Goal: Task Accomplishment & Management: Manage account settings

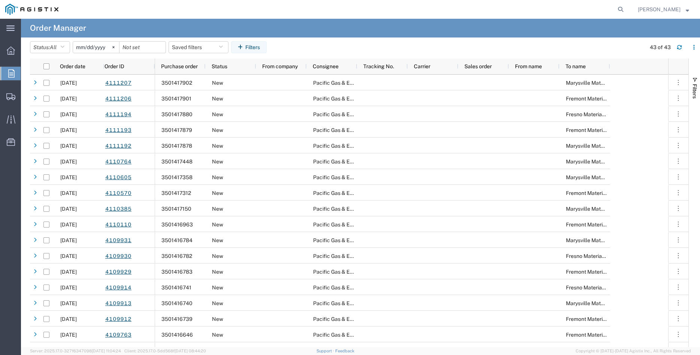
click at [9, 72] on icon at bounding box center [11, 73] width 6 height 8
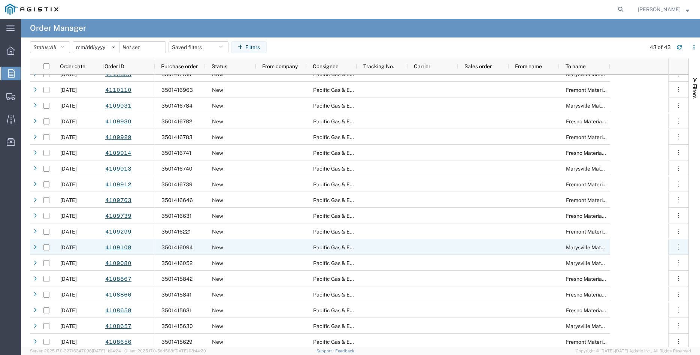
scroll to position [144, 0]
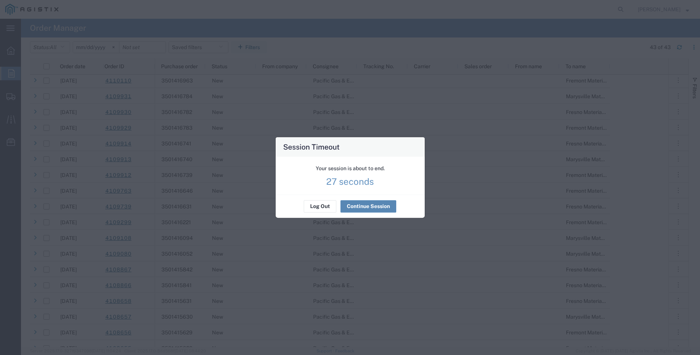
click at [373, 204] on button "Continue Session" at bounding box center [368, 206] width 56 height 12
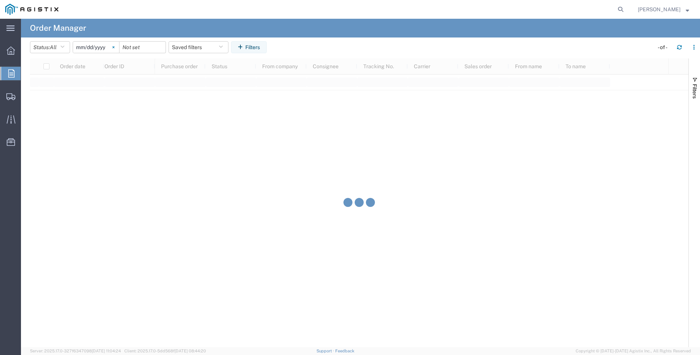
click at [115, 46] on icon at bounding box center [113, 47] width 2 height 2
click at [97, 47] on input "date" at bounding box center [96, 47] width 46 height 11
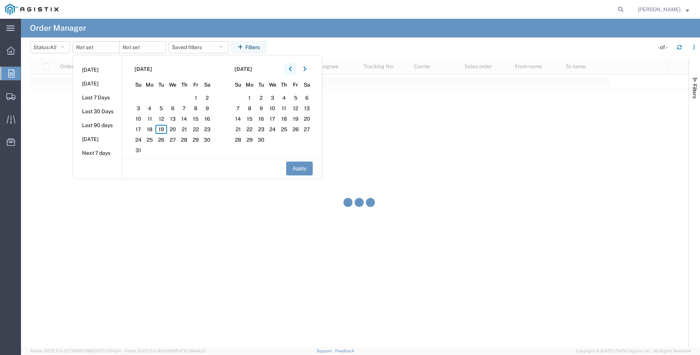
click at [291, 69] on icon "button" at bounding box center [290, 69] width 3 height 4
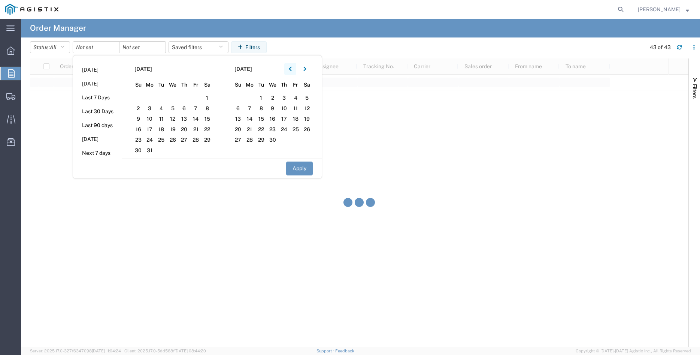
click at [291, 69] on icon "button" at bounding box center [290, 69] width 3 height 4
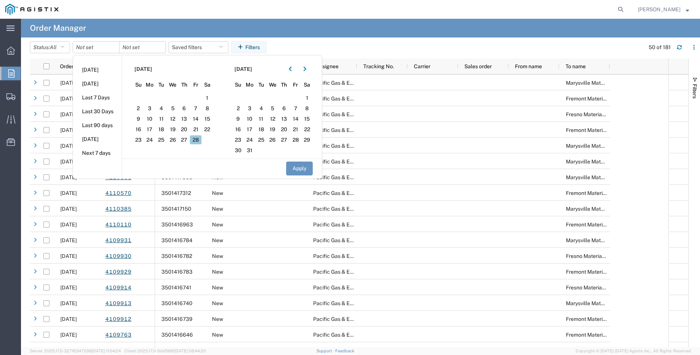
click at [197, 140] on span "28" at bounding box center [196, 139] width 12 height 9
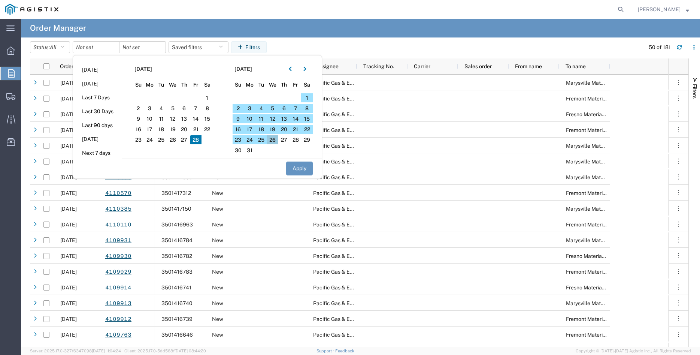
click at [277, 140] on span "26" at bounding box center [273, 139] width 12 height 9
click at [304, 173] on button "Apply" at bounding box center [299, 168] width 27 height 14
type input "[DATE]"
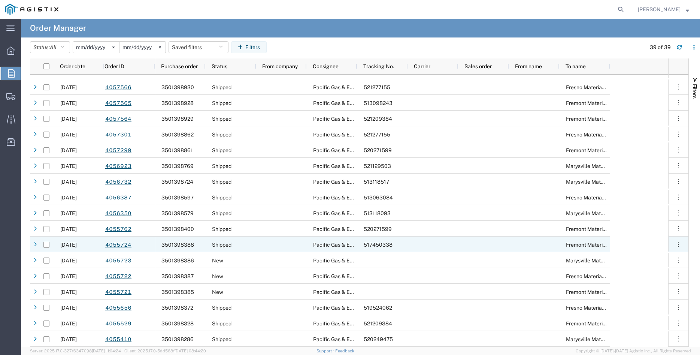
scroll to position [341, 0]
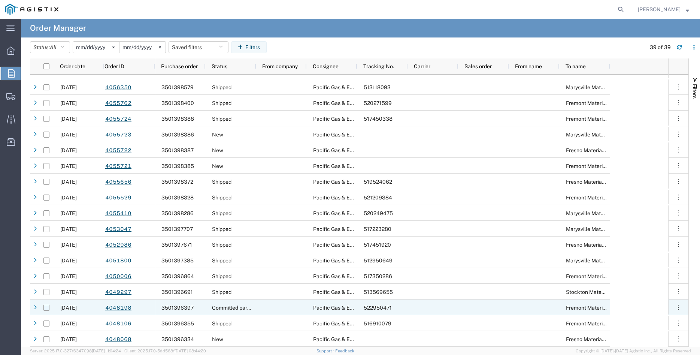
click at [48, 307] on input "Press Space to toggle row selection (unchecked)" at bounding box center [46, 307] width 6 height 6
checkbox input "true"
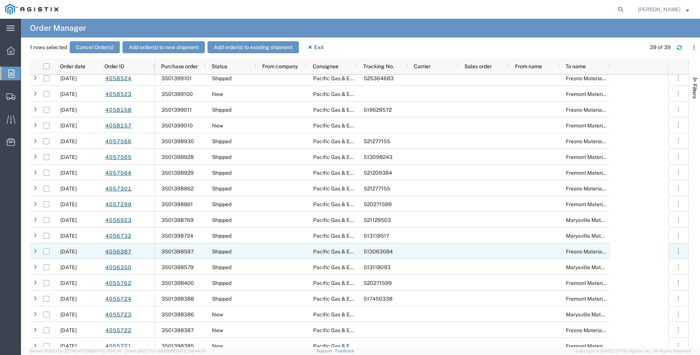
scroll to position [0, 0]
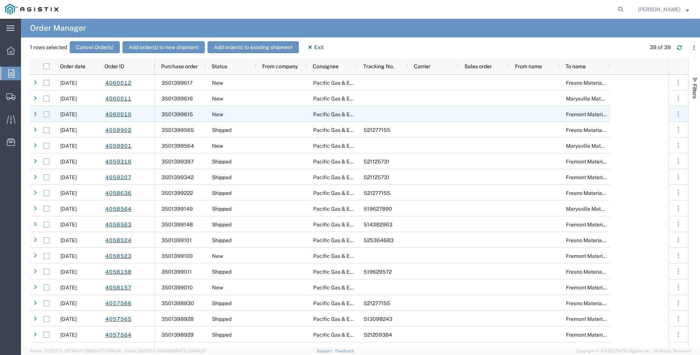
click at [48, 115] on input "Press Space to toggle row selection (unchecked)" at bounding box center [46, 114] width 6 height 6
checkbox input "true"
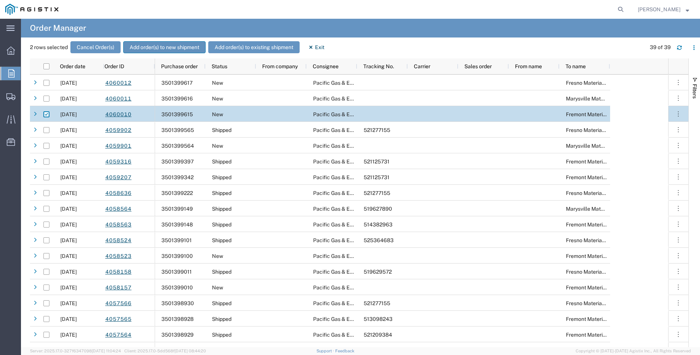
click at [159, 47] on button "Add order(s) to new shipment" at bounding box center [164, 47] width 82 height 12
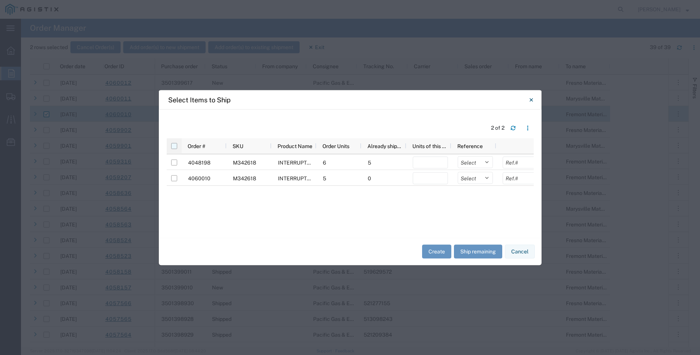
click at [174, 146] on input "checkbox" at bounding box center [174, 146] width 6 height 6
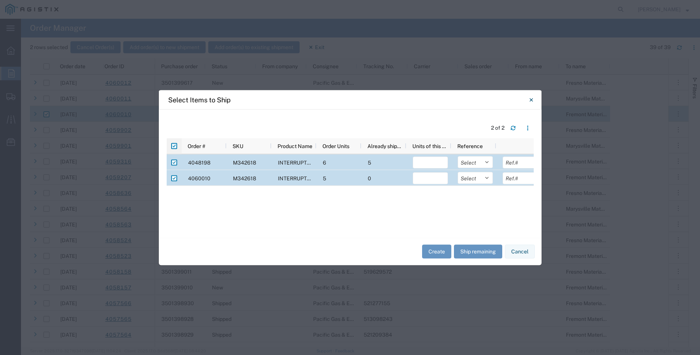
checkbox input "true"
click at [416, 164] on input "number" at bounding box center [430, 163] width 35 height 12
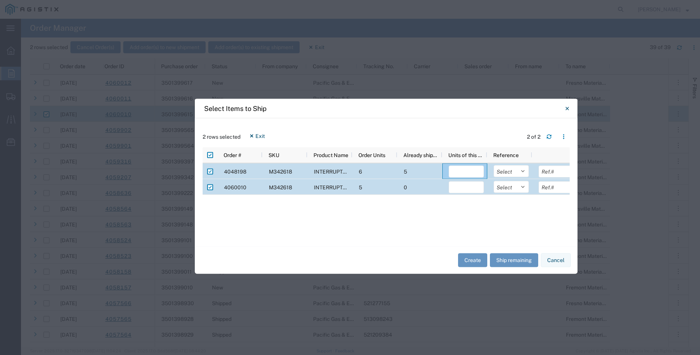
drag, startPoint x: 279, startPoint y: 101, endPoint x: 315, endPoint y: 110, distance: 37.3
click at [315, 110] on div "Select Items to Ship" at bounding box center [386, 107] width 383 height 19
click at [467, 171] on input "number" at bounding box center [466, 171] width 35 height 12
type input "1"
click at [468, 189] on input "number" at bounding box center [466, 187] width 35 height 12
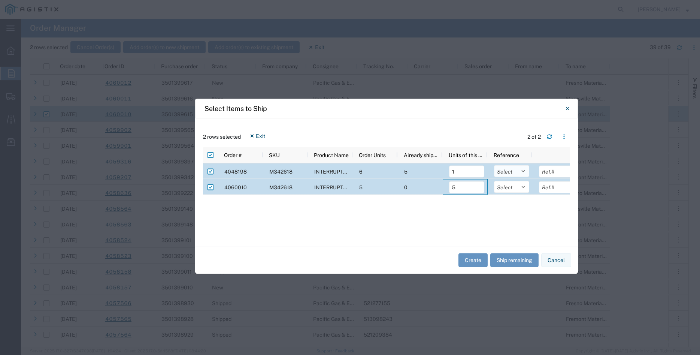
type input "5"
click at [494, 165] on select "Select Purchase Order Delivery Number" at bounding box center [511, 171] width 35 height 12
select select "PURCHORD"
click option "Purchase Order" at bounding box center [0, 0] width 0 height 0
click at [494, 180] on select "Select Purchase Order Delivery Number" at bounding box center [511, 186] width 35 height 12
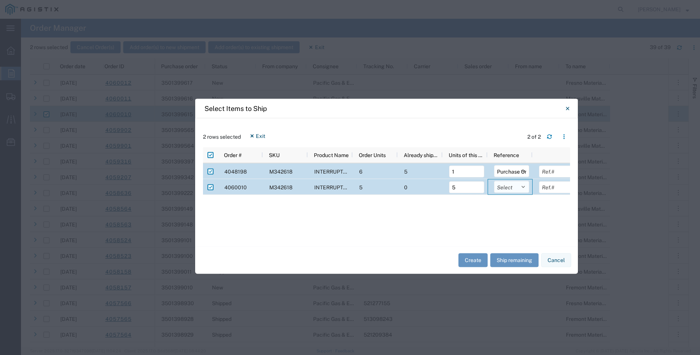
select select "PURCHORD"
click option "Purchase Order" at bounding box center [0, 0] width 0 height 0
click at [555, 169] on input "text" at bounding box center [556, 171] width 35 height 12
click at [556, 173] on input "text" at bounding box center [556, 171] width 35 height 12
type input "30567.00"
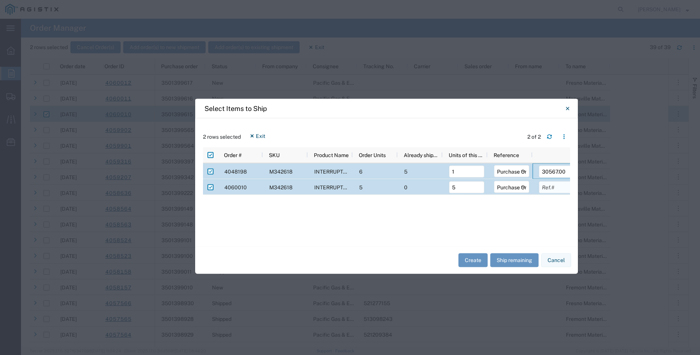
click at [544, 189] on input "text" at bounding box center [556, 187] width 35 height 12
click at [556, 188] on input "text" at bounding box center [556, 187] width 35 height 12
type input "152835.00"
click at [513, 221] on div "4048198 M342618 INTERRUPTER PADMOUNT 3-PH 2-WAY 200A 6 5 1 Select Purchase Orde…" at bounding box center [386, 200] width 367 height 75
click at [476, 259] on button "Create" at bounding box center [472, 260] width 29 height 14
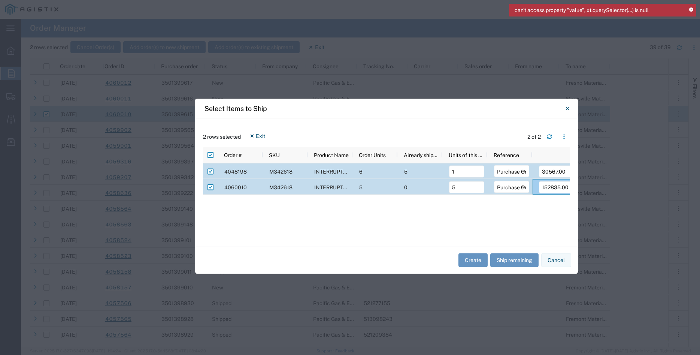
click at [427, 259] on div "Create Ship remaining Cancel" at bounding box center [386, 259] width 383 height 27
click at [470, 259] on button "Create" at bounding box center [472, 260] width 29 height 14
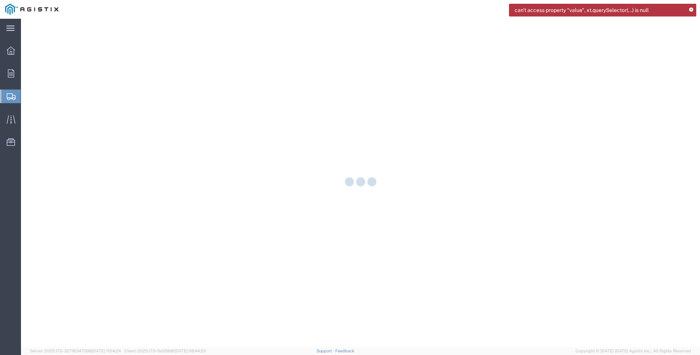
click at [692, 9] on icon at bounding box center [691, 10] width 4 height 4
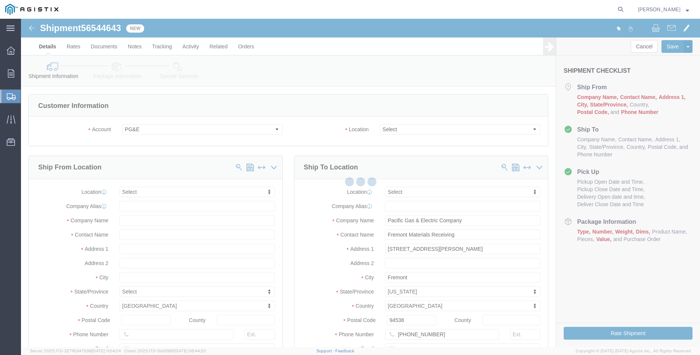
select select
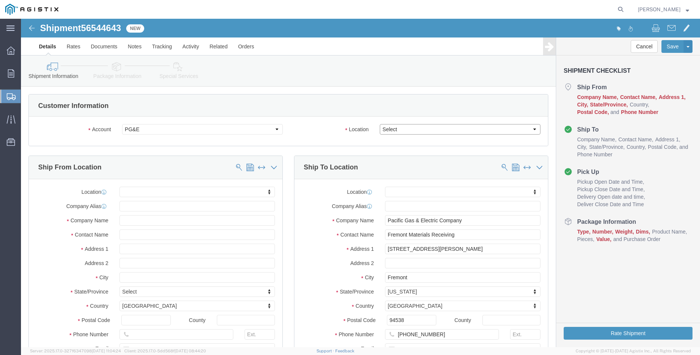
click select "Select All Others [GEOGRAPHIC_DATA] [GEOGRAPHIC_DATA] [GEOGRAPHIC_DATA] [GEOGRA…"
select select "19740"
click option "Fremont [GEOGRAPHIC_DATA]"
click body "Shipment 56544643 New Details Rates Documents Notes Tracking Activity Related O…"
select select "MYPROFILE"
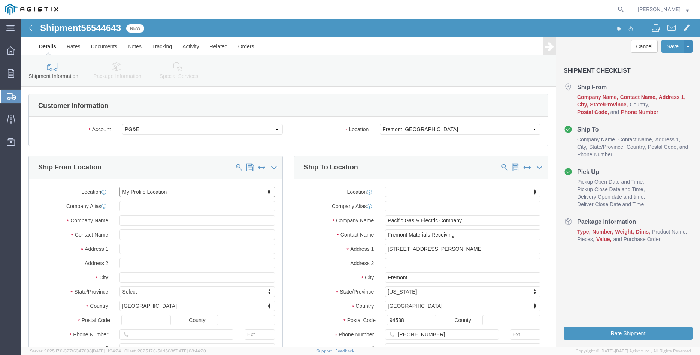
type input "305 [PERSON_NAME] DANCER DR"
type input "95377"
type input "[PHONE_NUMBER]"
type input "[PERSON_NAME][EMAIL_ADDRESS][DOMAIN_NAME]"
checkbox input "true"
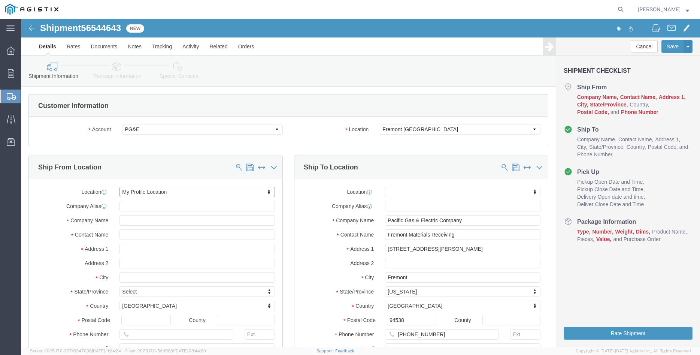
type input "[PERSON_NAME] Iron Works Inc"
type input "[PERSON_NAME]"
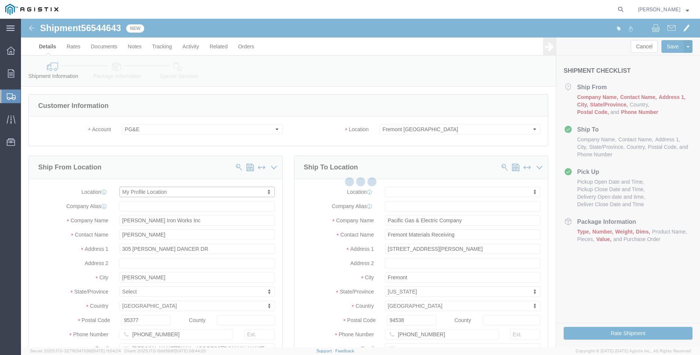
select select "CA"
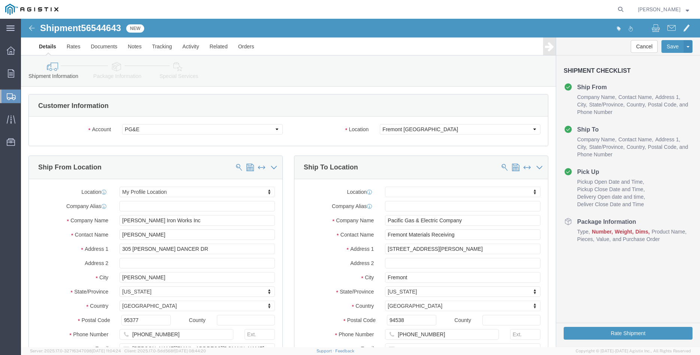
click div "Ship To Location Location My Profile Location (OBSOLETE) [GEOGRAPHIC_DATA] SC -…"
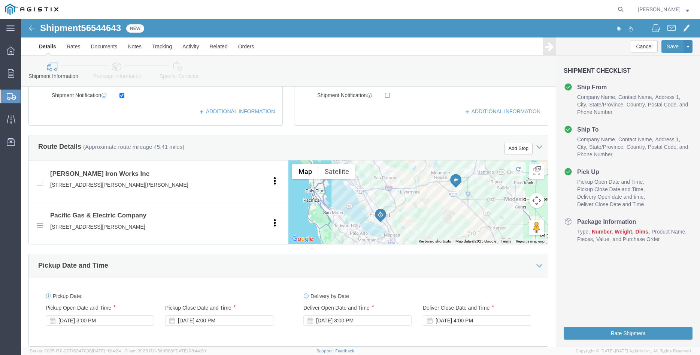
scroll to position [420, 0]
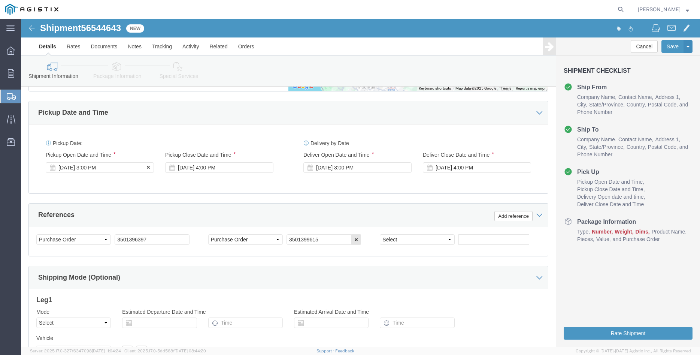
click div "[DATE] 3:00 PM"
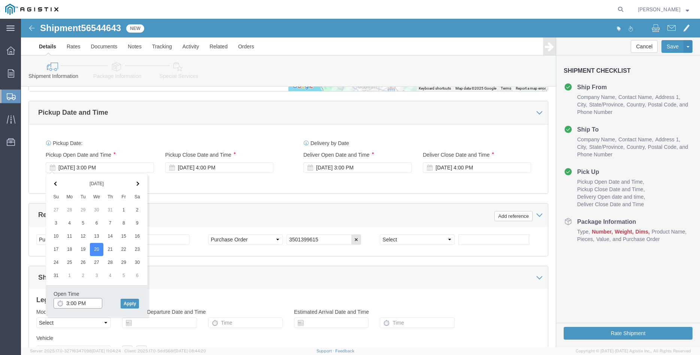
click input "3:00 PM"
type input "8:00 AM"
click button "Apply"
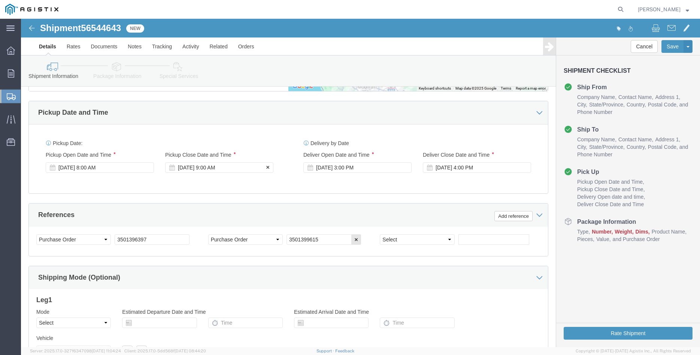
click div "[DATE] 9:00 AM"
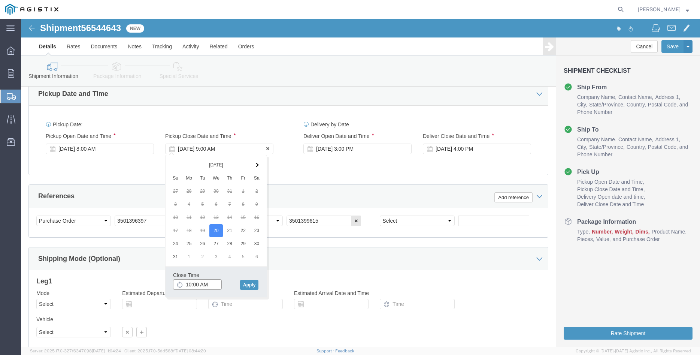
scroll to position [458, 0]
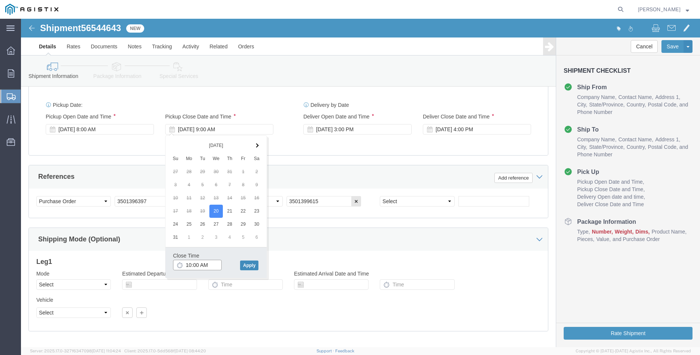
type input "10:00 AM"
click button "Apply"
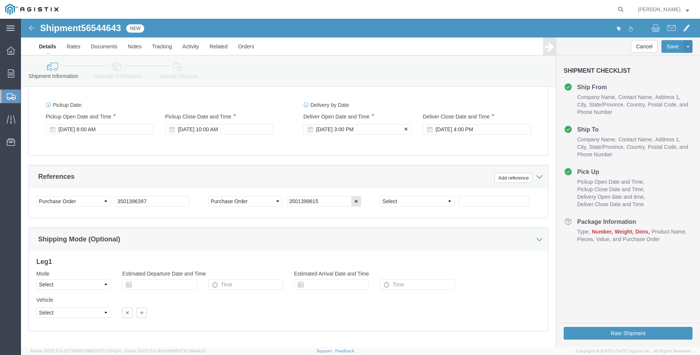
click div "[DATE] 3:00 PM"
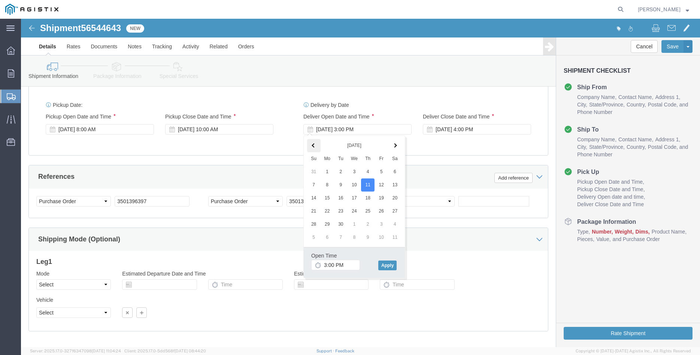
click th
click input "3:00 PM"
type input "11:00 AM"
click button "Apply"
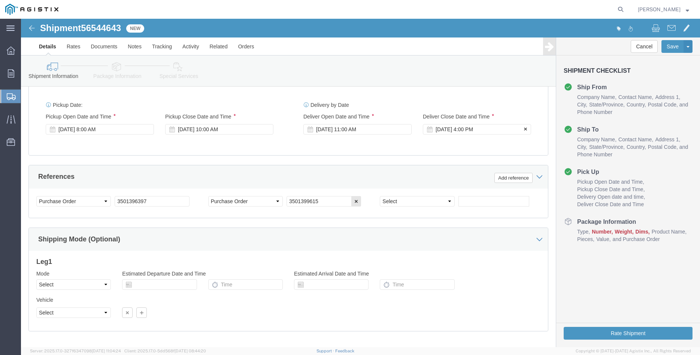
click div "[DATE] 4:00 PM"
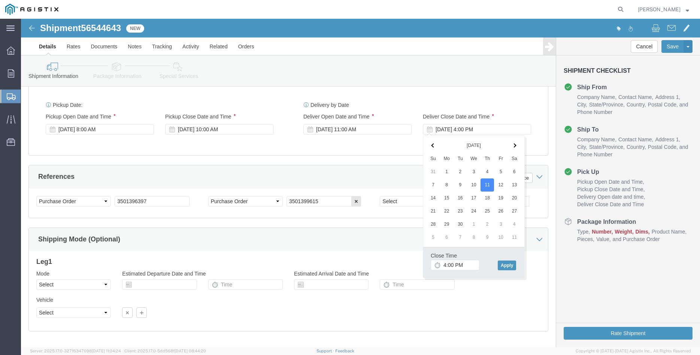
click th
click input "4:00 PM"
type input "3:00 PM"
click button "Apply"
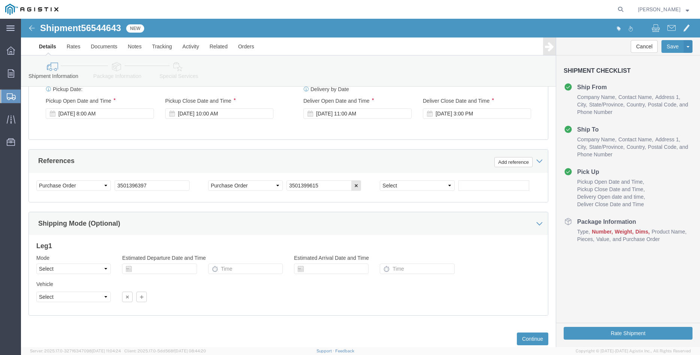
scroll to position [495, 0]
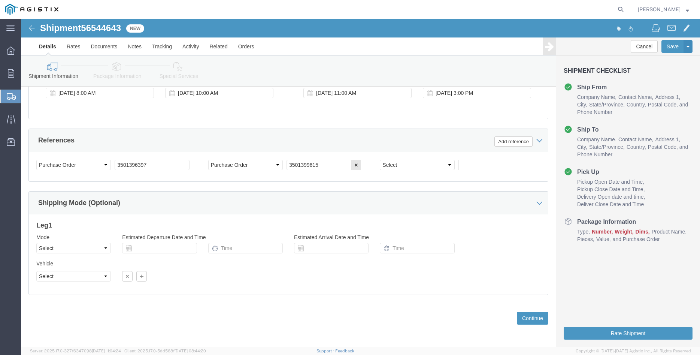
click div "Please fix the following errors Customer Information Account Select [PERSON_NAM…"
click select "Select Air Less than Truckload Multi-Leg Ocean Freight Rail Small Parcel Truckl…"
select select "TL"
click option "Truckload"
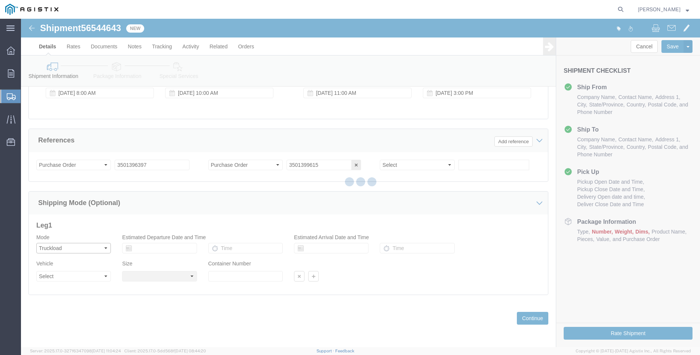
select select
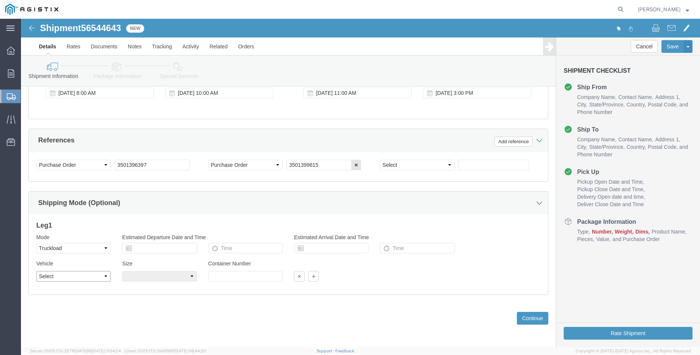
click select "Select 1-Ton (PSS) 10 Wheel 10 Yard Dump Truck 20 Yard Dump Truck Bobtail Botto…"
select select "FLBD"
click option "Flat Bed"
click div "Leg 1 Mode Select Air Less than Truckload Multi-Leg Ocean Freight Rail Small Pa…"
click select "Select 35 Feet 20 Feet 28 Feet 53 Feet 40 Feet 48 Feet"
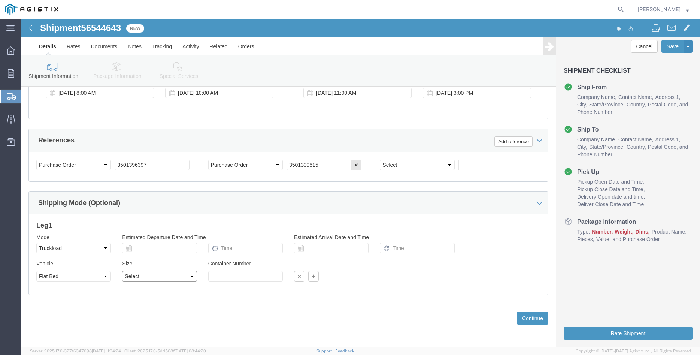
select select "35FT"
click option "35 Feet"
click div "Previous Continue"
click button "Continue"
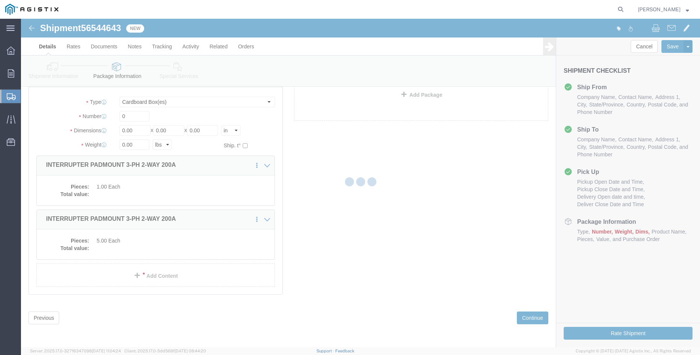
scroll to position [4, 0]
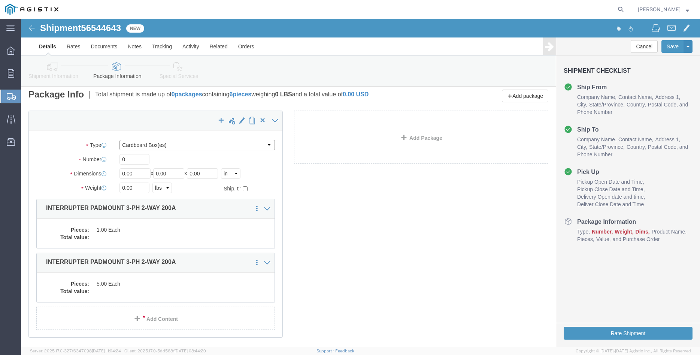
click select "Select Bulk Bundle(s) Cardboard Box(es) Carton(s) Crate(s) Drum(s) (Fiberboard)…"
select select "PONS"
click option "Pallet(s) Oversized (Not Stackable)"
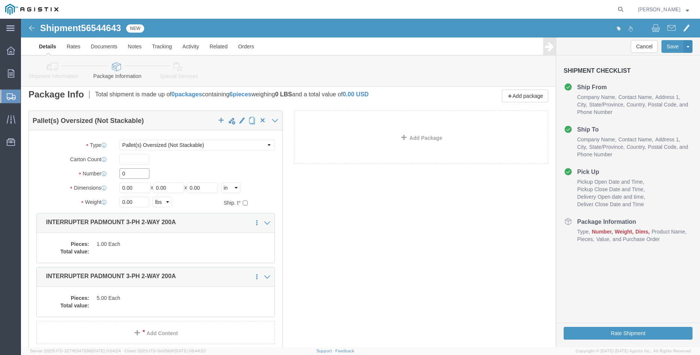
click input "0"
type input "6"
type input "54"
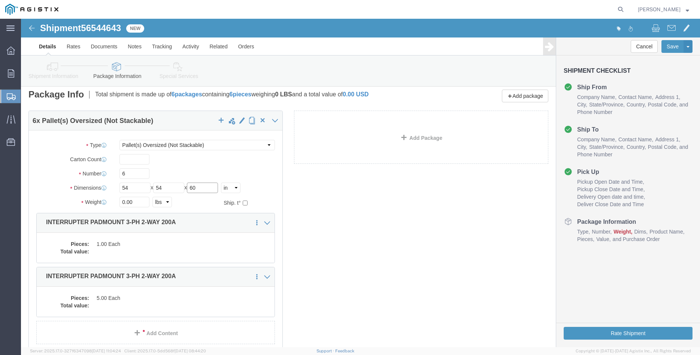
type input "60"
click input "0.00"
type input "4300"
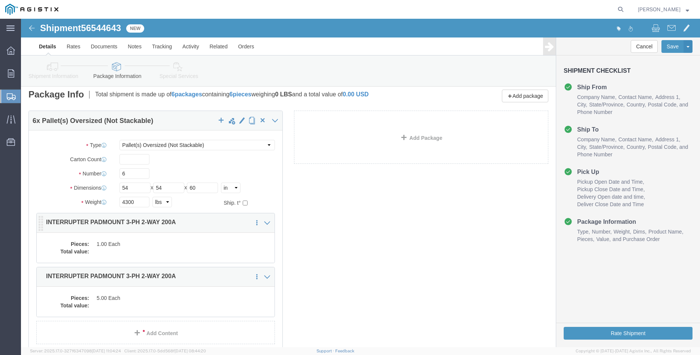
click div "Pieces: 1.00 Each Total value:"
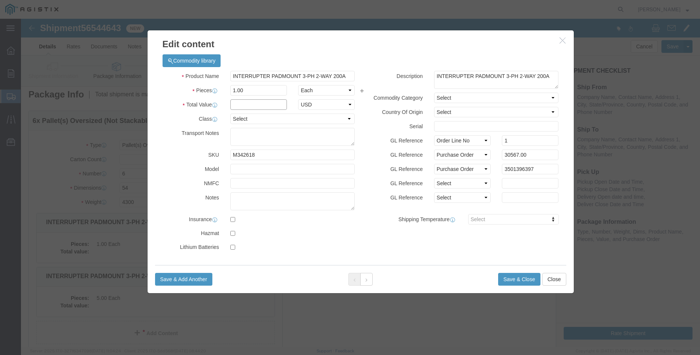
click input "text"
type input "30567.00"
click select "Select 50 55 60 65 70 85 92.5 100 125 175 250 300 400"
select select "100"
click option "100"
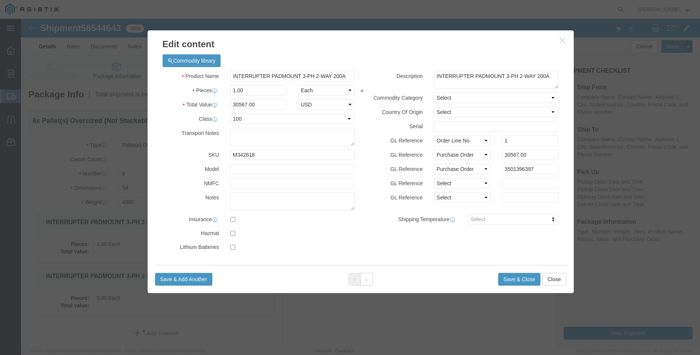
click label "Shipping Temperature"
click button "Save & Close"
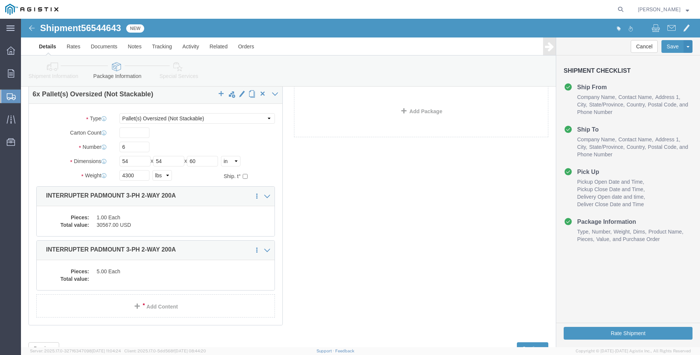
scroll to position [62, 0]
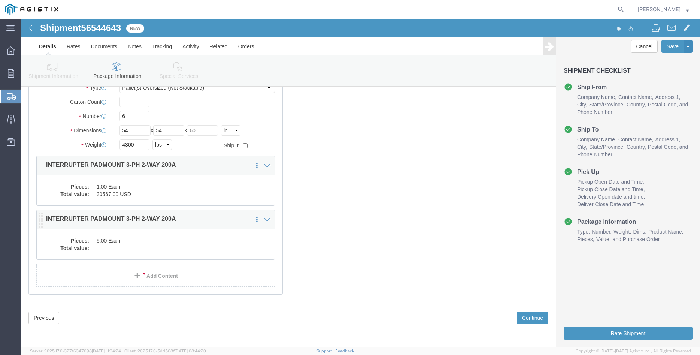
click dd
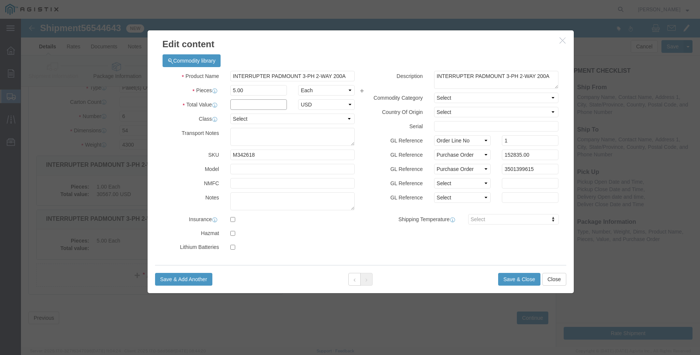
click input "text"
type input "152835.00"
click select "Select 50 55 60 65 70 85 92.5 100 125 175 250 300 400"
select select "100"
click option "100"
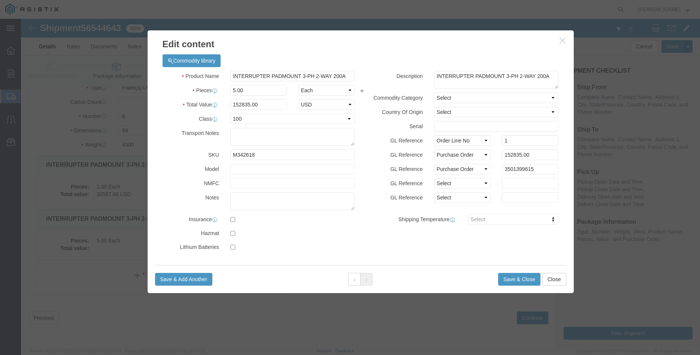
click label "GL Reference"
click button "Save & Close"
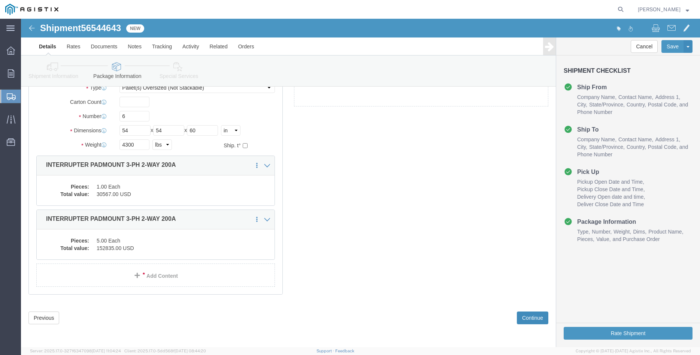
click button "Continue"
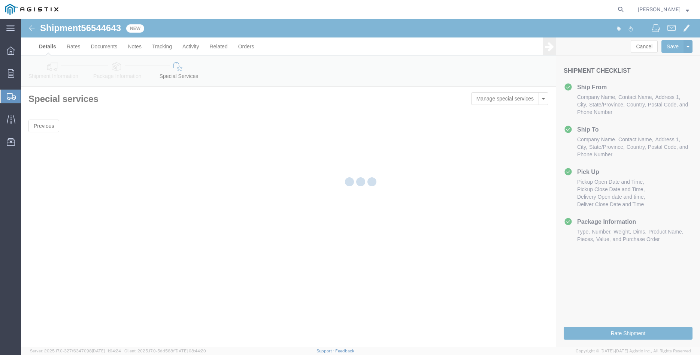
scroll to position [0, 0]
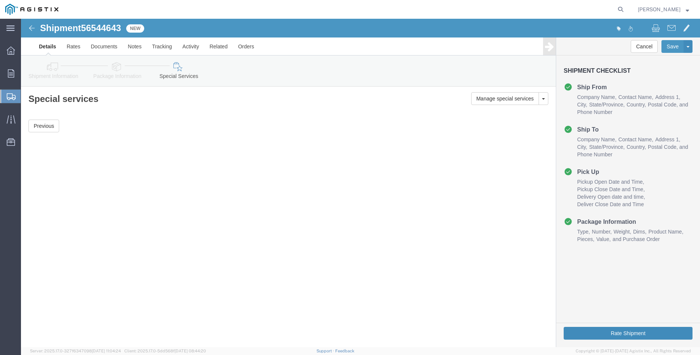
click button "Rate Shipment"
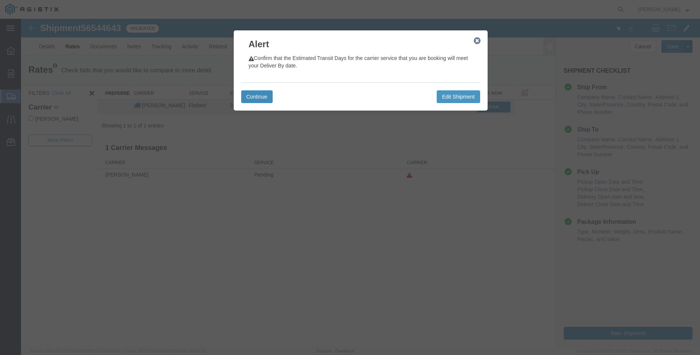
click at [249, 97] on button "Continue" at bounding box center [256, 96] width 31 height 13
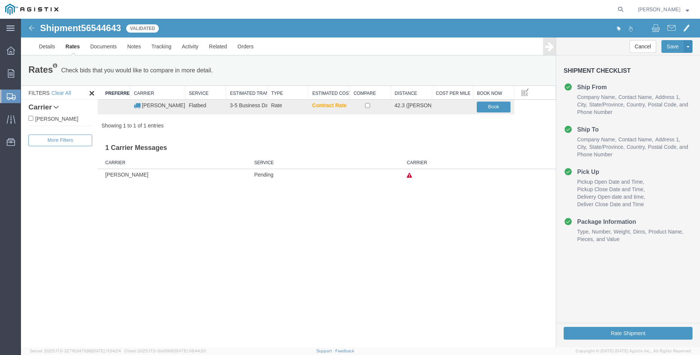
click at [57, 119] on label "[PERSON_NAME]" at bounding box center [60, 118] width 64 height 8
click at [33, 119] on input "[PERSON_NAME]" at bounding box center [30, 118] width 5 height 5
checkbox input "true"
click at [369, 109] on td at bounding box center [369, 107] width 41 height 15
click at [367, 106] on input "checkbox" at bounding box center [367, 105] width 5 height 5
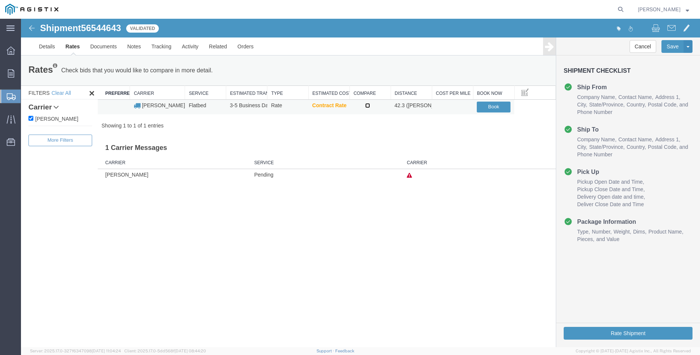
checkbox input "true"
click at [489, 108] on button "Book" at bounding box center [494, 106] width 34 height 11
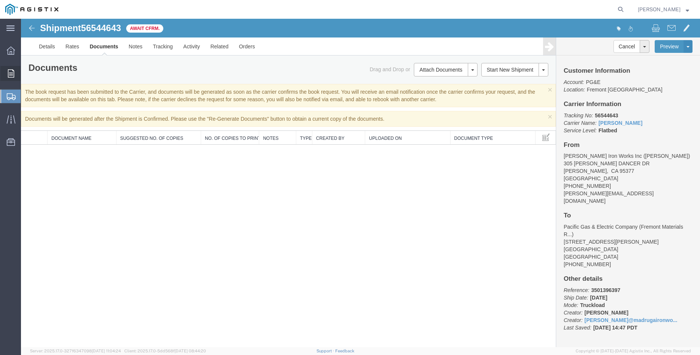
click at [8, 72] on icon at bounding box center [11, 73] width 6 height 8
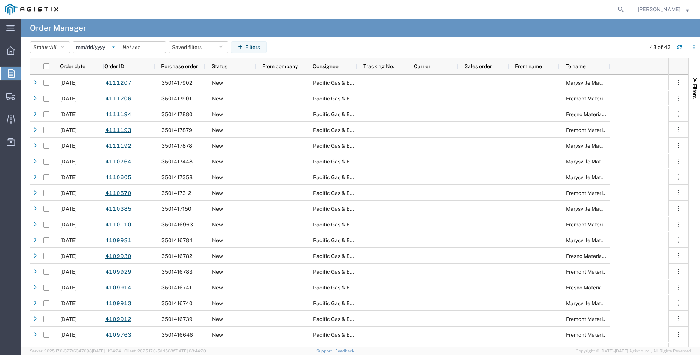
click at [119, 46] on svg-icon at bounding box center [113, 47] width 11 height 11
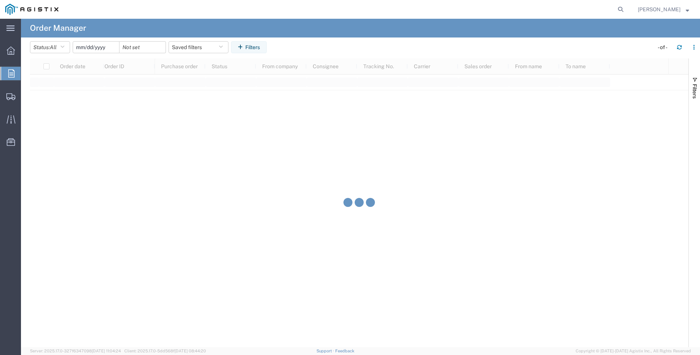
click at [102, 47] on input "date" at bounding box center [96, 47] width 46 height 11
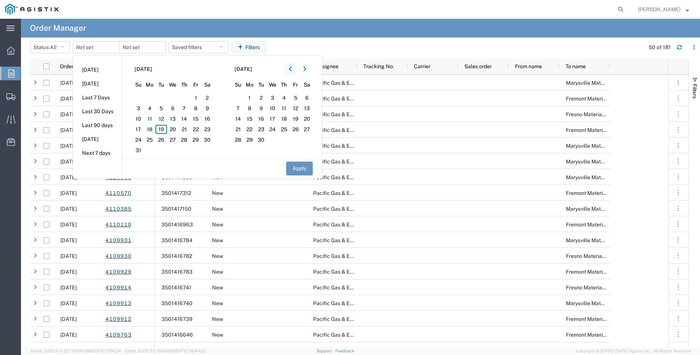
click at [290, 70] on button "button" at bounding box center [290, 69] width 12 height 12
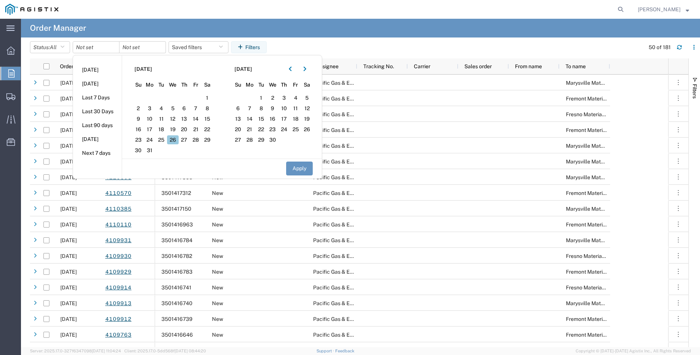
click at [174, 140] on span "26" at bounding box center [173, 139] width 12 height 9
click at [302, 169] on button "Apply" at bounding box center [299, 168] width 27 height 14
type input "[DATE]"
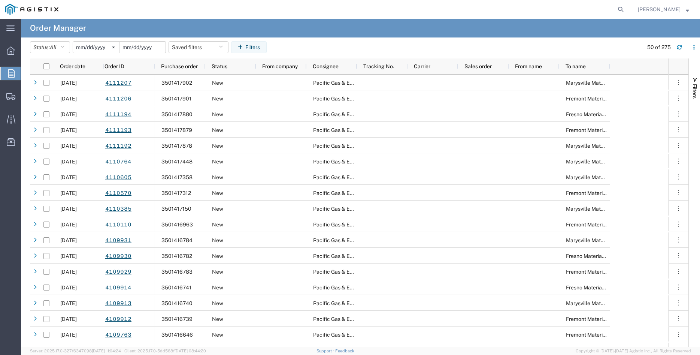
click at [143, 47] on input "date" at bounding box center [142, 47] width 46 height 11
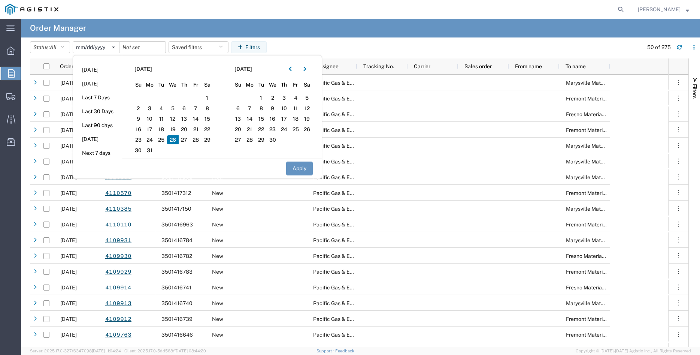
click at [176, 139] on span "26" at bounding box center [173, 139] width 12 height 9
click at [302, 167] on button "Apply" at bounding box center [299, 168] width 27 height 14
type input "[DATE]"
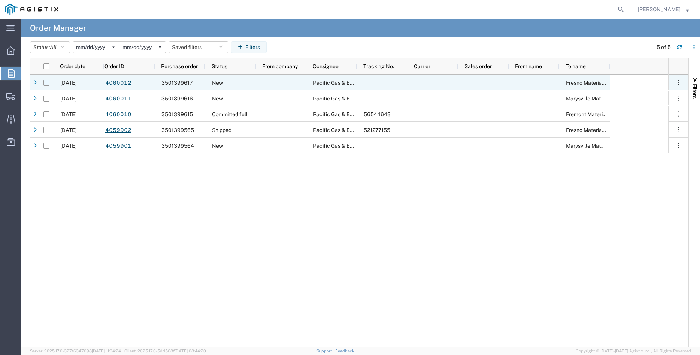
click at [45, 84] on input "Press Space to toggle row selection (unchecked)" at bounding box center [46, 83] width 6 height 6
checkbox input "true"
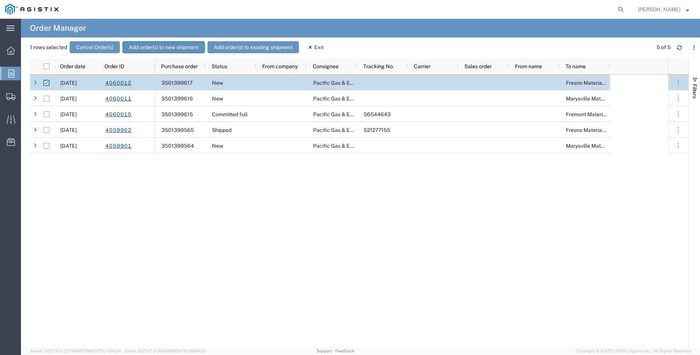
click at [164, 48] on button "Add order(s) to new shipment" at bounding box center [163, 47] width 82 height 12
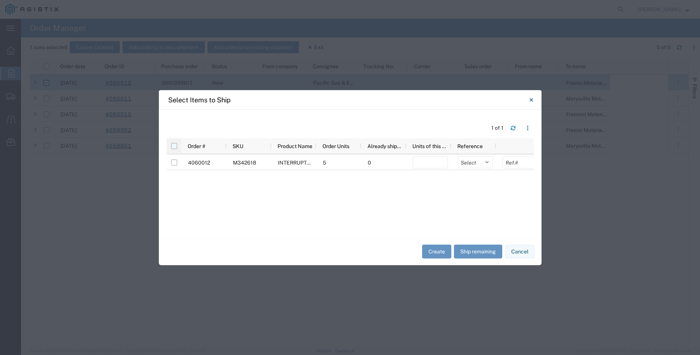
click at [174, 146] on input "checkbox" at bounding box center [174, 146] width 6 height 6
checkbox input "true"
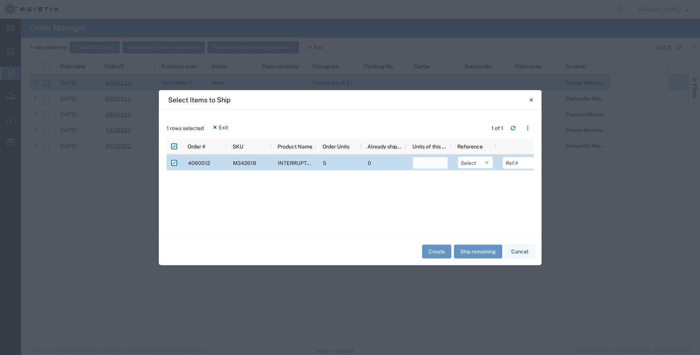
click at [434, 165] on input "number" at bounding box center [430, 163] width 35 height 12
type input "5"
click at [458, 156] on select "Select Purchase Order Delivery Number" at bounding box center [475, 162] width 35 height 12
select select "PURCHORD"
click option "Purchase Order" at bounding box center [0, 0] width 0 height 0
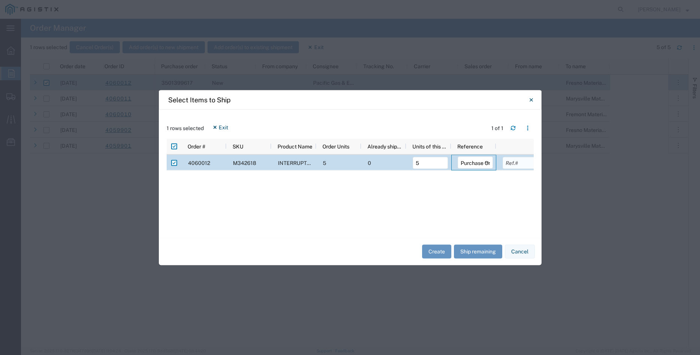
click at [513, 165] on input "text" at bounding box center [520, 163] width 35 height 12
type input "152835.00"
click at [440, 249] on button "Create" at bounding box center [436, 252] width 29 height 14
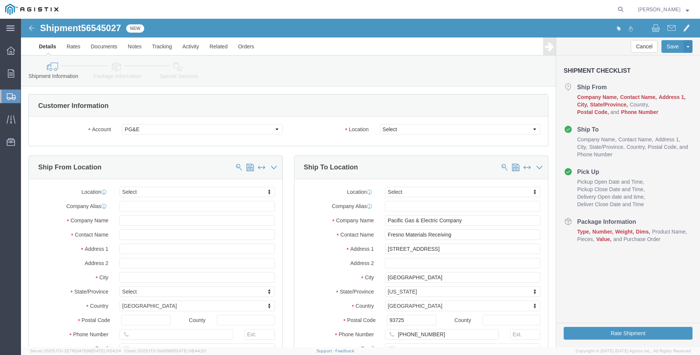
select select
click select "Select All Others [GEOGRAPHIC_DATA] [GEOGRAPHIC_DATA] [GEOGRAPHIC_DATA] [GEOGRA…"
select select "19745"
click option "[GEOGRAPHIC_DATA]"
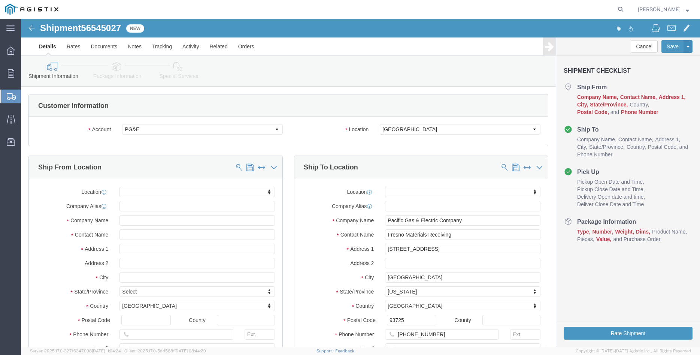
click label "Location"
click body "Shipment 56545027 New Details Rates Documents Notes Tracking Activity Related O…"
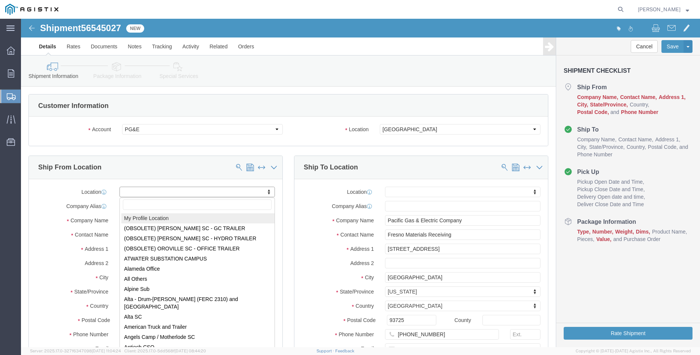
select select "MYPROFILE"
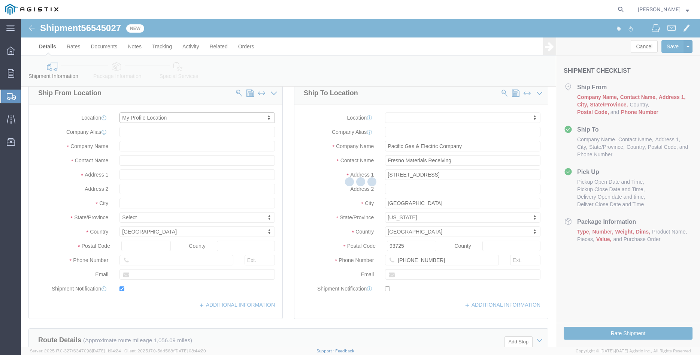
type input "305 [PERSON_NAME] DANCER DR"
type input "95377"
type input "[PHONE_NUMBER]"
type input "[PERSON_NAME][EMAIL_ADDRESS][DOMAIN_NAME]"
checkbox input "true"
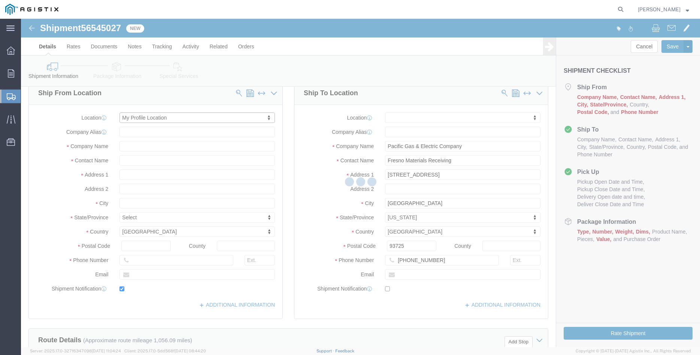
type input "[PERSON_NAME] Iron Works Inc"
type input "[PERSON_NAME]"
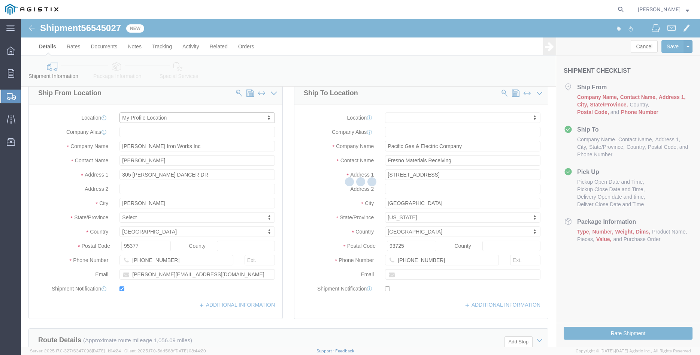
select select "CA"
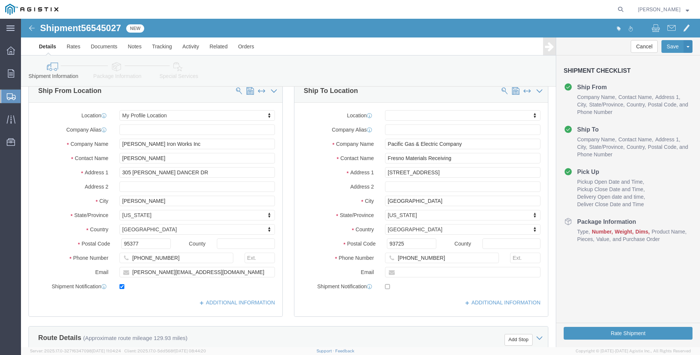
click div "Ship From Location Location My Profile Location My Profile Location (OBSOLETE) …"
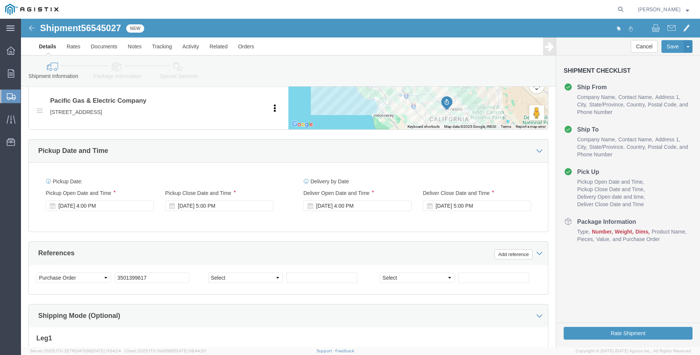
scroll to position [420, 0]
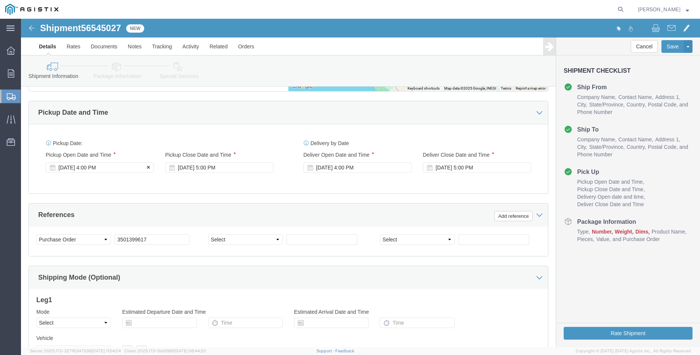
click div "[DATE] 4:00 PM"
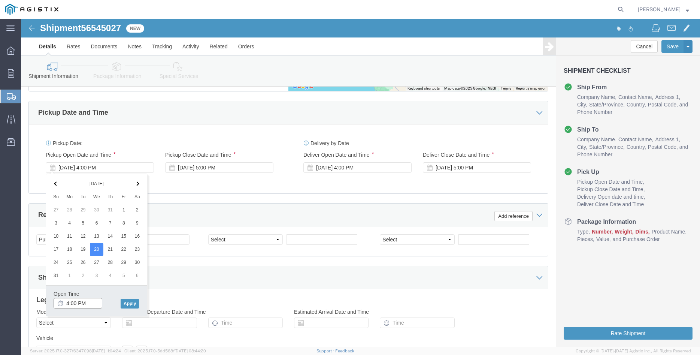
click input "4:00 PM"
type input "8:00 AM"
click button "Apply"
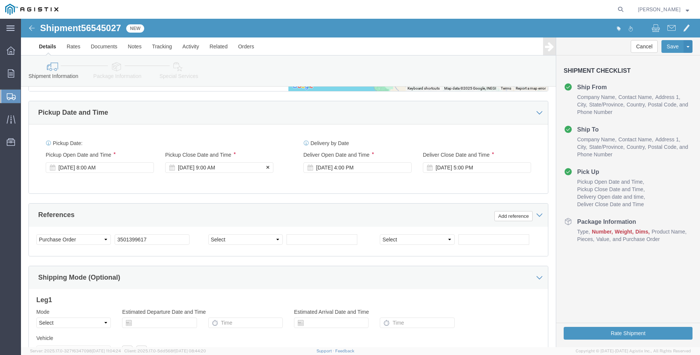
click div "[DATE] 9:00 AM"
type input "10:00 AM"
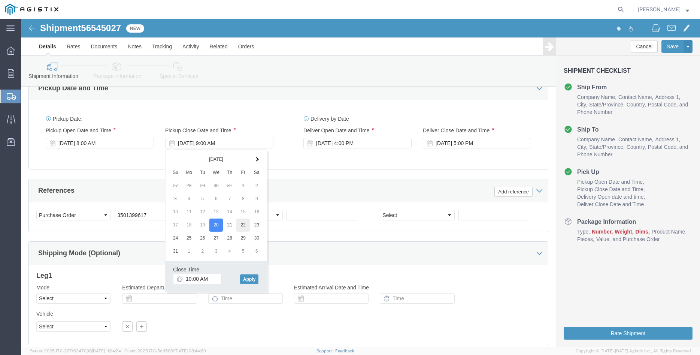
scroll to position [458, 0]
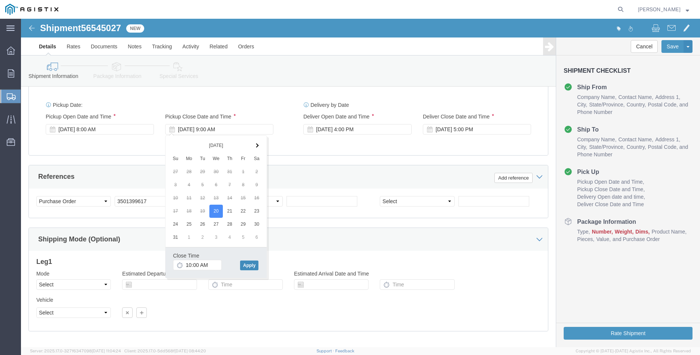
click button "Apply"
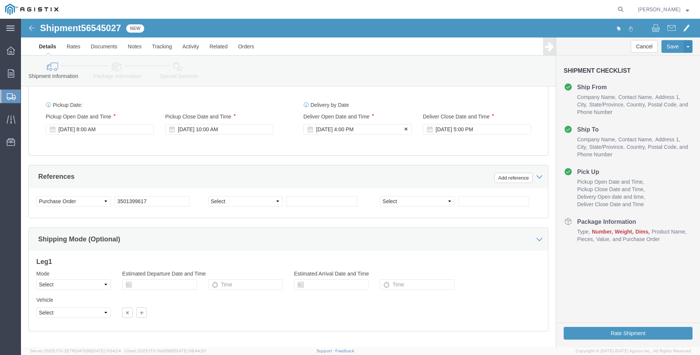
click div "[DATE] 4:00 PM"
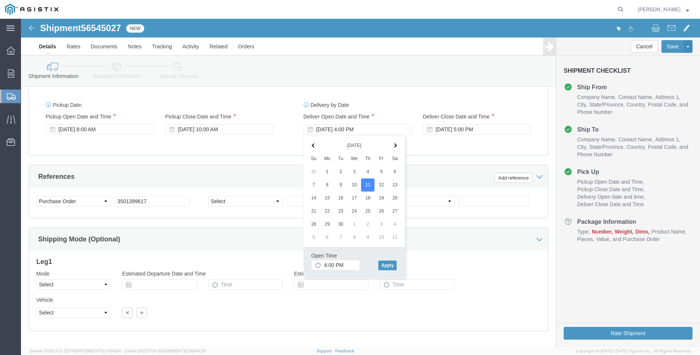
click th
click input "4:00 PM"
type input "11:00 AM"
click button "Apply"
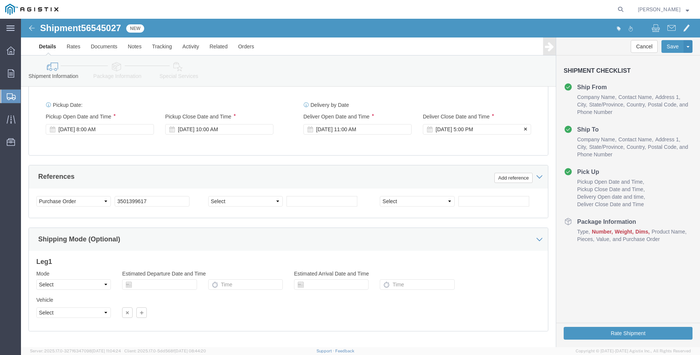
click div "[DATE] 5:00 PM"
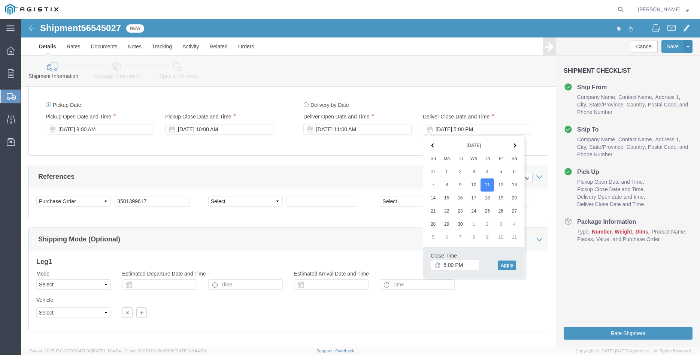
click span
click input "5:00 PM"
type input "3:00 PM"
click button "Apply"
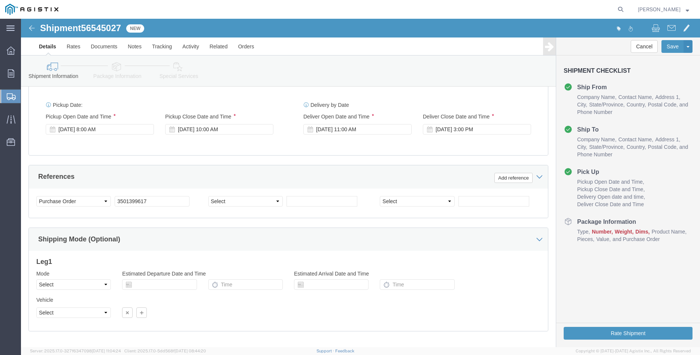
click div "Please fix the following errors Customer Information Account Select [PERSON_NAM…"
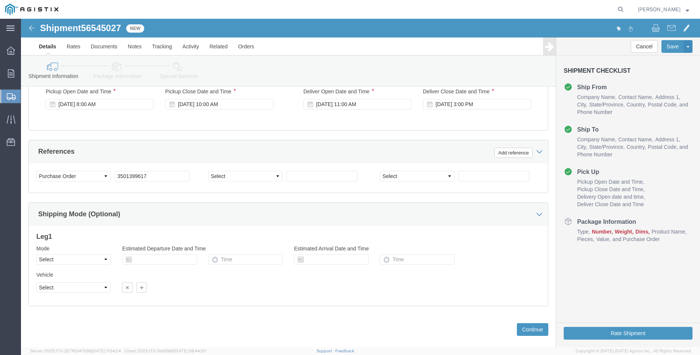
scroll to position [495, 0]
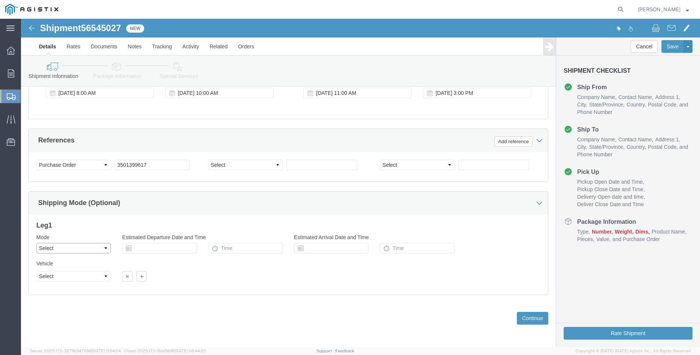
click select "Select Air Less than Truckload Multi-Leg Ocean Freight Rail Small Parcel Truckl…"
select select "TL"
click option "Truckload"
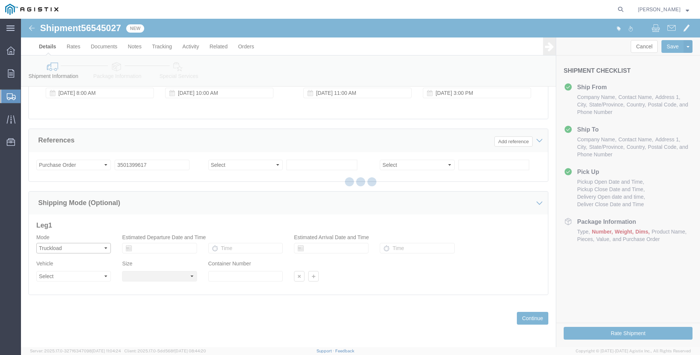
select select
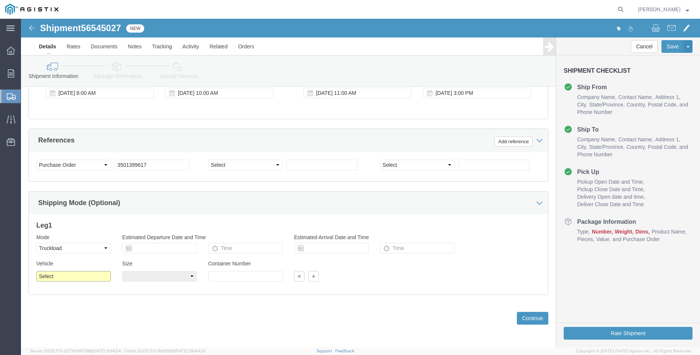
click select "Select 1-Ton (PSS) 10 Wheel 10 Yard Dump Truck 20 Yard Dump Truck Bobtail Botto…"
select select "FLBD"
click option "Flat Bed"
click select "Select 35 Feet 20 Feet 28 Feet 53 Feet 40 Feet 48 Feet"
select select "28FT"
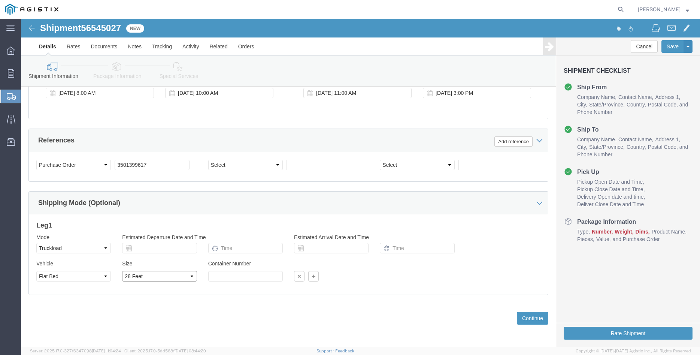
click option "28 Feet"
click div "Previous Continue"
click button "Continue"
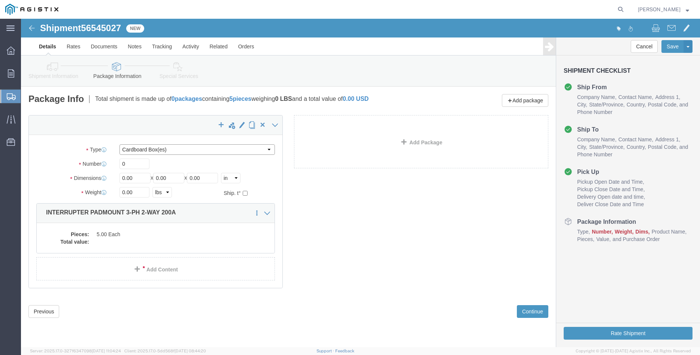
click select "Select Bulk Bundle(s) Cardboard Box(es) Carton(s) Crate(s) Drum(s) (Fiberboard)…"
select select "PONS"
click option "Pallet(s) Oversized (Not Stackable)"
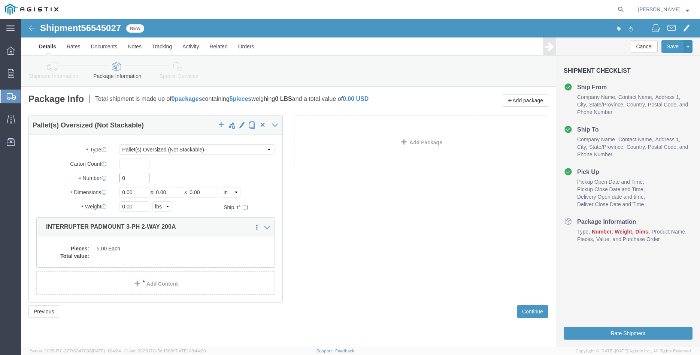
click input "0"
type input "5"
type input "54"
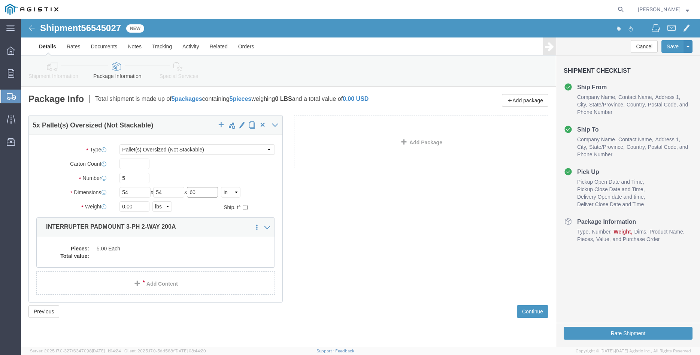
type input "60"
type input "3500"
click dd "5.00 Each"
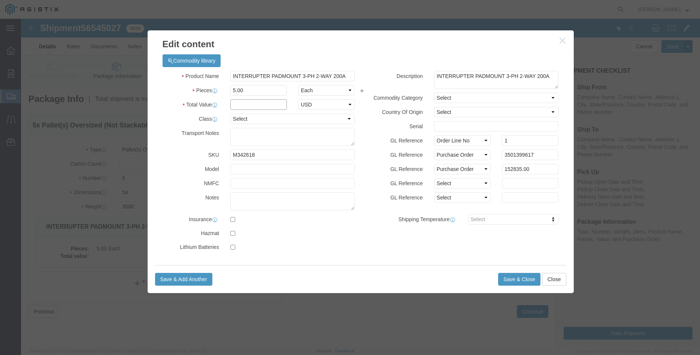
drag, startPoint x: 246, startPoint y: 85, endPoint x: 241, endPoint y: 85, distance: 4.9
click input "text"
type input "152835.00"
click select "Select 50 55 60 65 70 85 92.5 100 125 175 250 300 400"
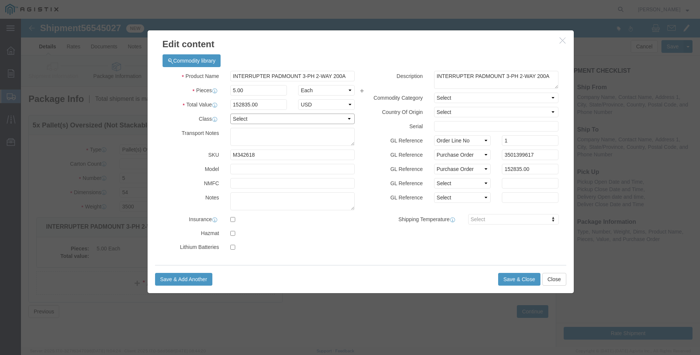
select select "100"
click option "100"
click div "GL Reference Select Account Type Activity ID Airline Appointment Number ASN Bat…"
click label "GL Reference"
click button "Save & Close"
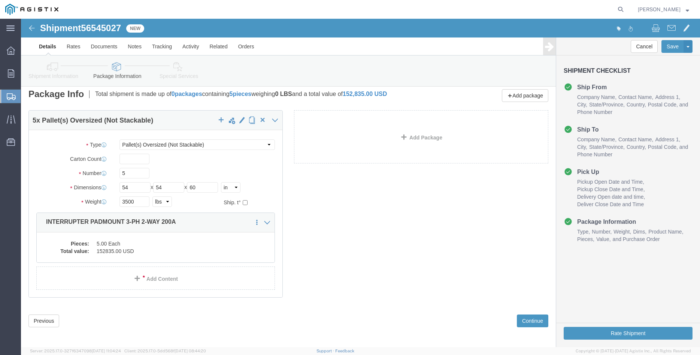
scroll to position [8, 0]
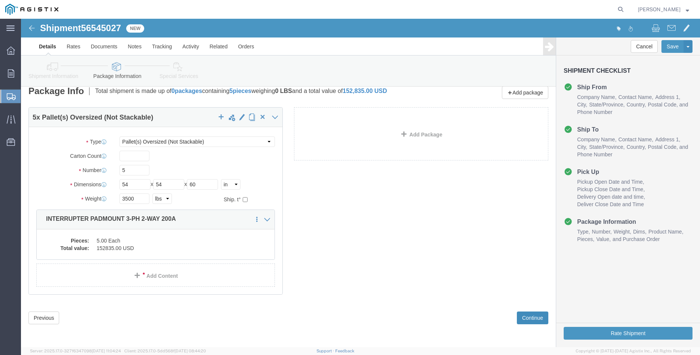
click button "Continue"
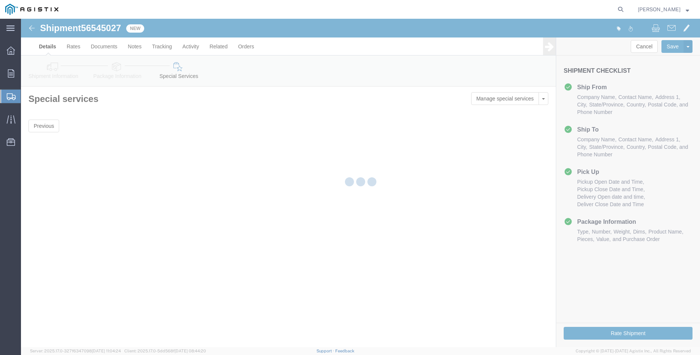
scroll to position [0, 0]
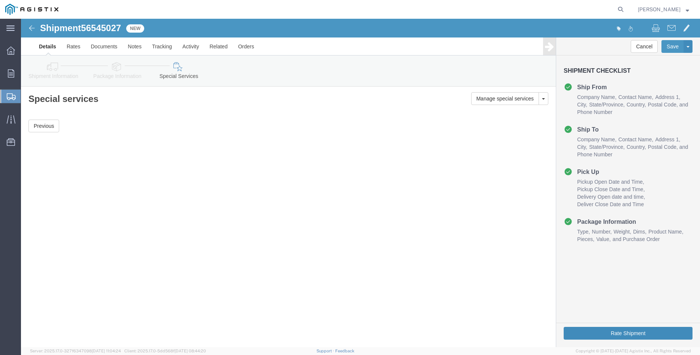
click button "Rate Shipment"
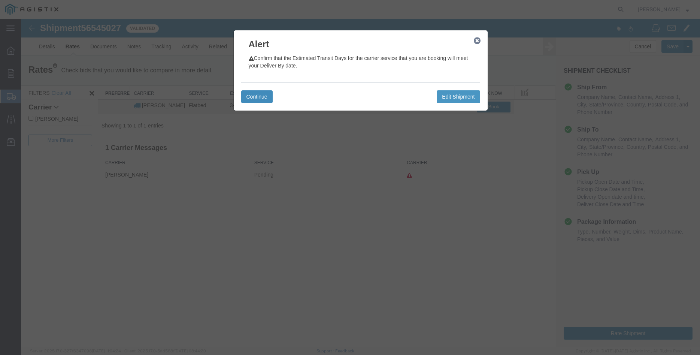
click at [261, 94] on button "Continue" at bounding box center [256, 96] width 31 height 13
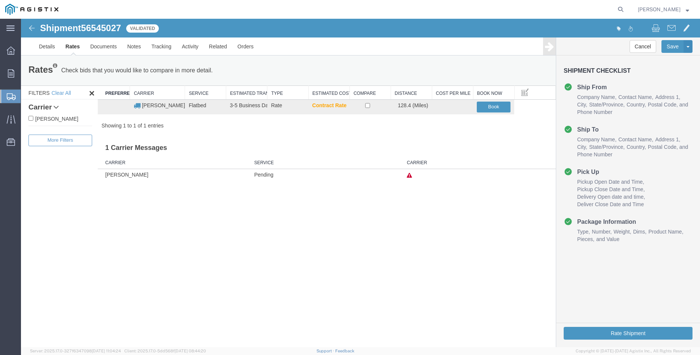
click at [68, 119] on label "[PERSON_NAME]" at bounding box center [60, 118] width 64 height 8
click at [33, 119] on input "[PERSON_NAME]" at bounding box center [30, 118] width 5 height 5
checkbox input "true"
click at [368, 104] on input "checkbox" at bounding box center [367, 105] width 5 height 5
checkbox input "true"
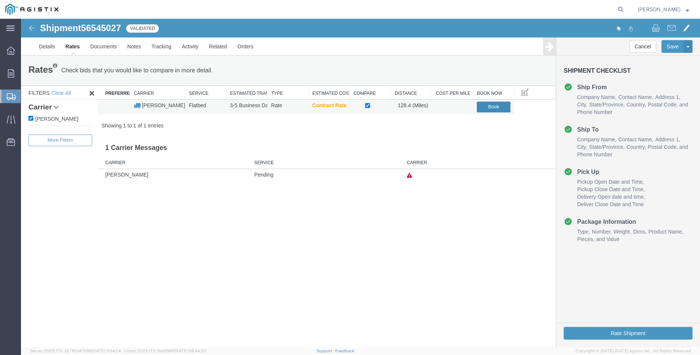
click at [492, 106] on button "Book" at bounding box center [494, 106] width 34 height 11
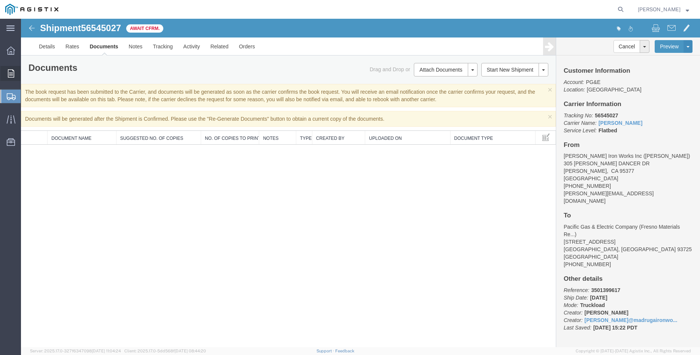
click at [13, 70] on icon at bounding box center [11, 73] width 6 height 8
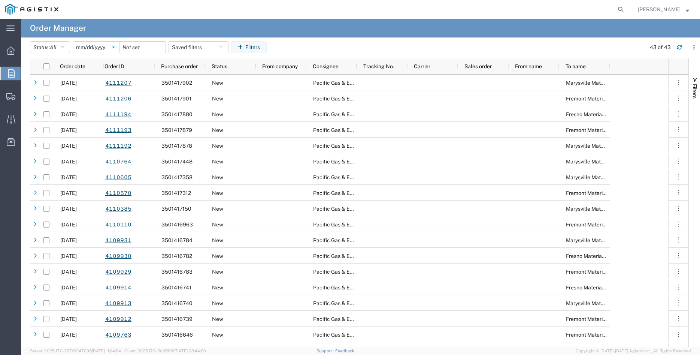
click at [115, 46] on icon at bounding box center [113, 47] width 2 height 2
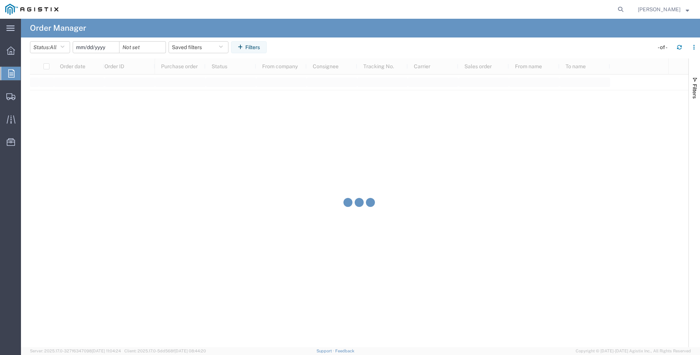
click at [91, 46] on input "date" at bounding box center [96, 47] width 46 height 11
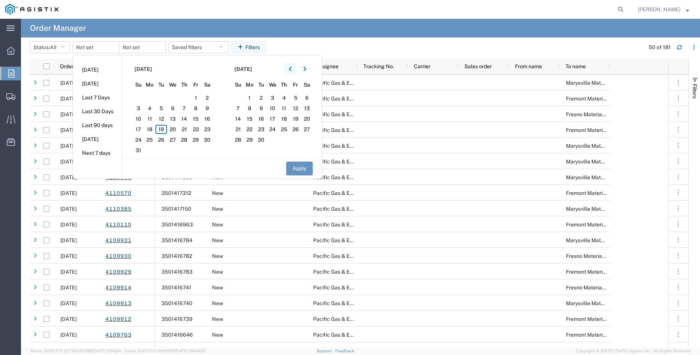
click at [291, 67] on icon "button" at bounding box center [290, 69] width 3 height 4
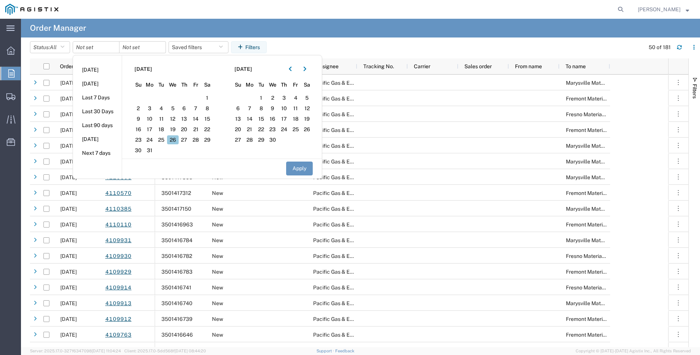
click at [179, 141] on span "26" at bounding box center [173, 139] width 12 height 9
click at [299, 166] on button "Apply" at bounding box center [299, 168] width 27 height 14
type input "[DATE]"
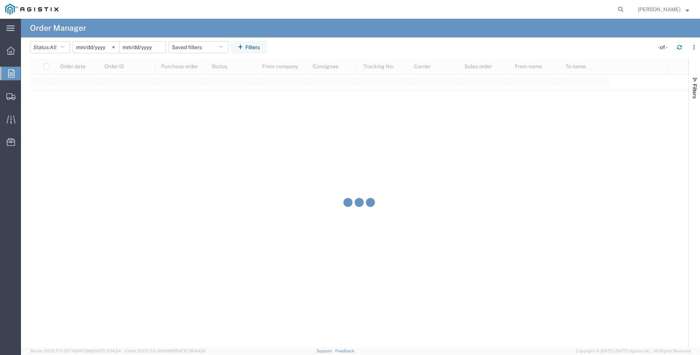
click at [151, 47] on input "date" at bounding box center [142, 47] width 46 height 11
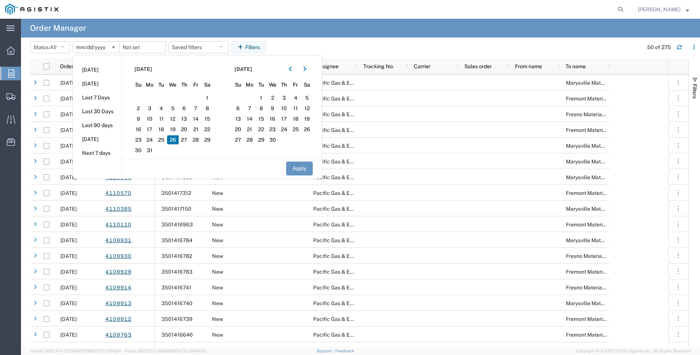
click at [178, 139] on span "26" at bounding box center [173, 139] width 12 height 9
click at [300, 166] on button "Apply" at bounding box center [299, 168] width 27 height 14
type input "[DATE]"
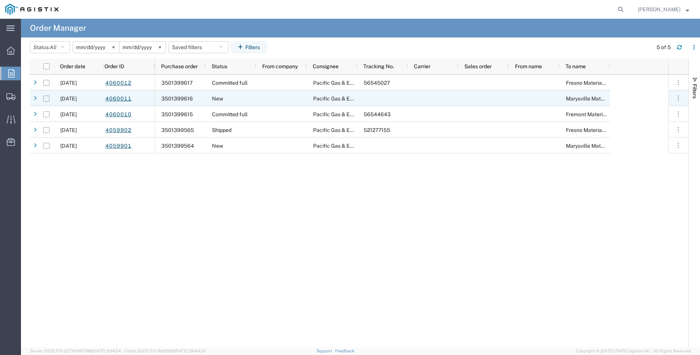
click at [45, 99] on input "Press Space to toggle row selection (unchecked)" at bounding box center [46, 98] width 6 height 6
checkbox input "true"
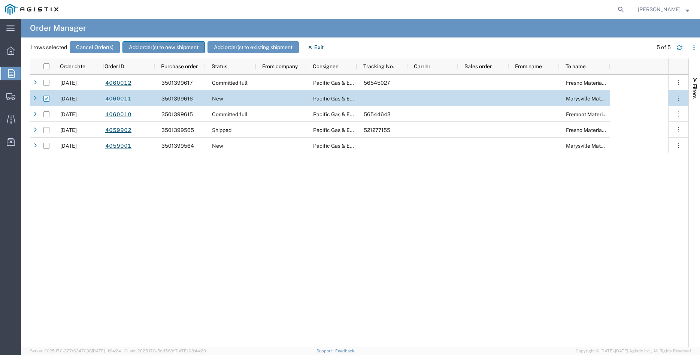
click at [163, 47] on button "Add order(s) to new shipment" at bounding box center [163, 47] width 82 height 12
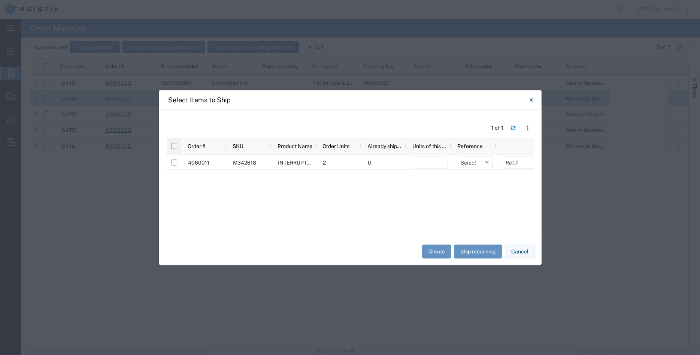
click at [173, 143] on input "checkbox" at bounding box center [174, 146] width 6 height 6
checkbox input "true"
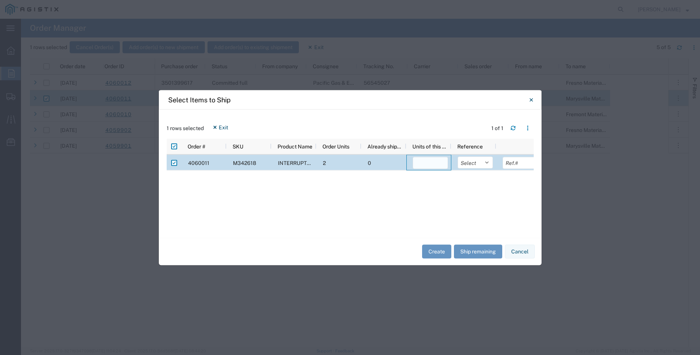
click at [423, 164] on input "number" at bounding box center [430, 163] width 35 height 12
type input "2"
click at [458, 156] on select "Select Purchase Order Delivery Number" at bounding box center [475, 162] width 35 height 12
select select "PURCHORD"
click option "Purchase Order" at bounding box center [0, 0] width 0 height 0
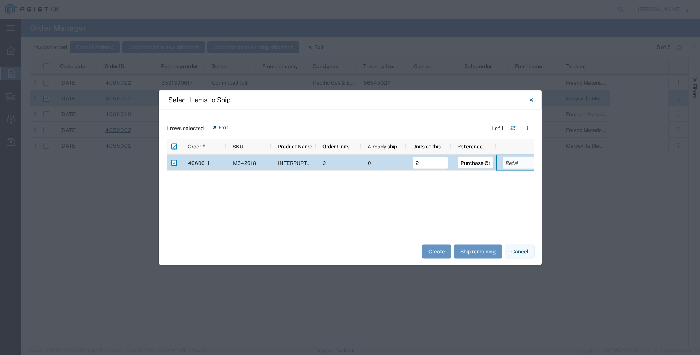
click at [512, 164] on input "text" at bounding box center [520, 163] width 35 height 12
type input "61134.00"
click at [503, 205] on div "4060011 M342618 INTERRUPTER PADMOUNT 3-PH 2-WAY 200A 2 0 2 Select Purchase Orde…" at bounding box center [350, 191] width 367 height 75
click at [441, 252] on button "Create" at bounding box center [436, 252] width 29 height 14
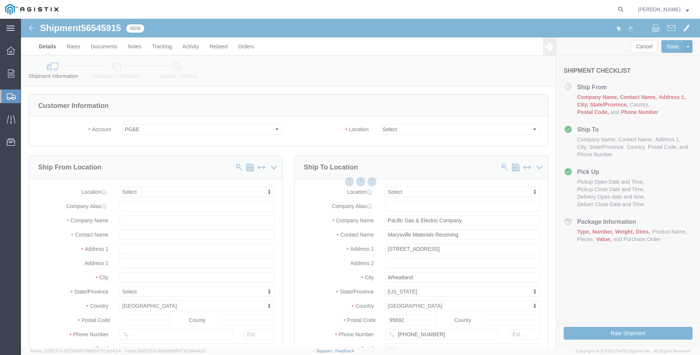
select select
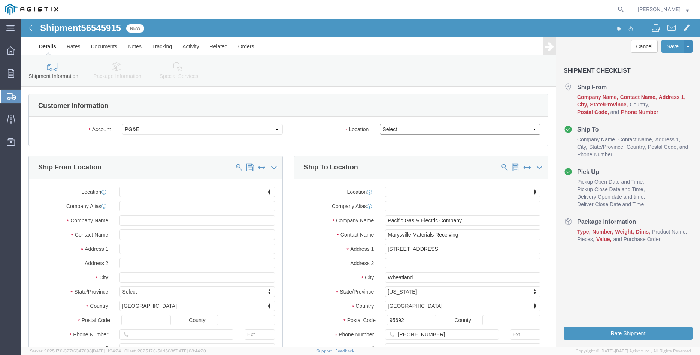
click select "Select All Others [GEOGRAPHIC_DATA] [GEOGRAPHIC_DATA] [GEOGRAPHIC_DATA] [GEOGRA…"
select select "19996"
click option "Wheatland [GEOGRAPHIC_DATA]"
click body "Shipment 56545915 New Details Rates Documents Notes Tracking Activity Related O…"
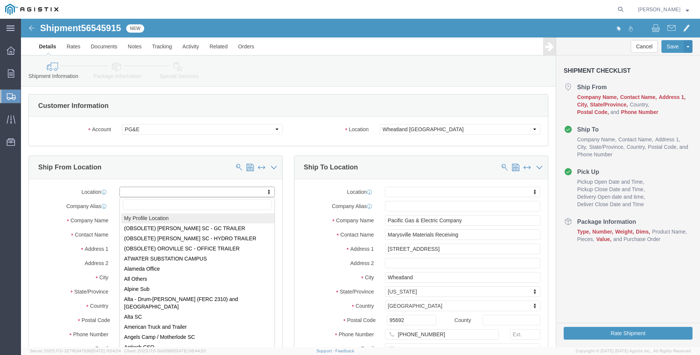
select select "MYPROFILE"
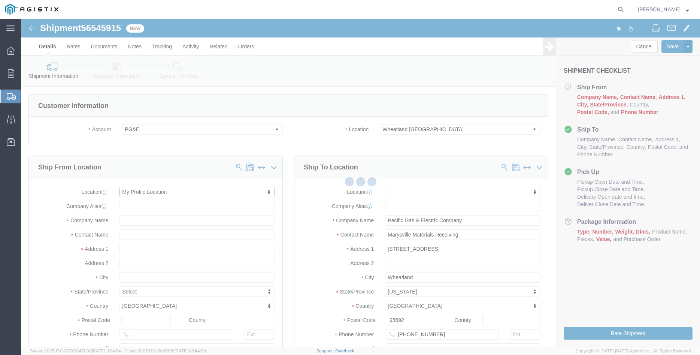
type input "305 [PERSON_NAME] DANCER DR"
type input "95377"
type input "[PHONE_NUMBER]"
type input "[PERSON_NAME][EMAIL_ADDRESS][DOMAIN_NAME]"
checkbox input "true"
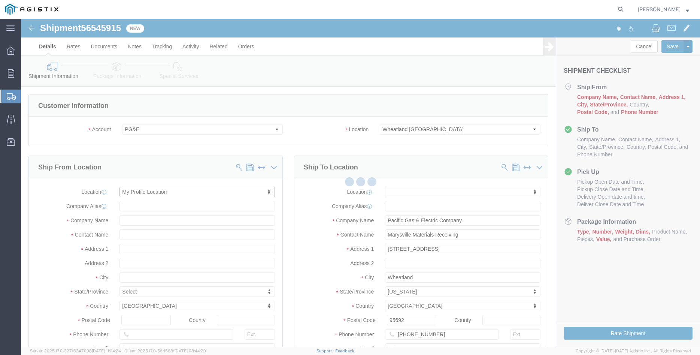
type input "[PERSON_NAME] Iron Works Inc"
type input "[PERSON_NAME]"
select select "CA"
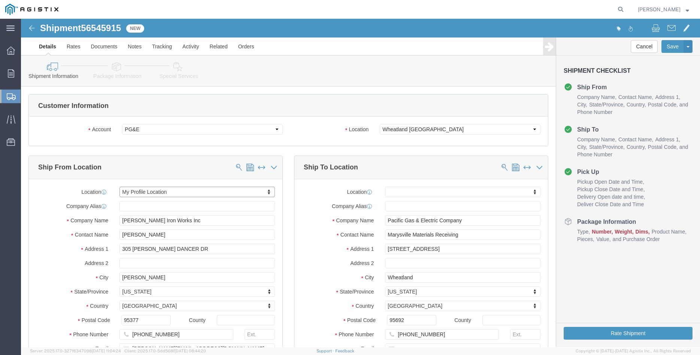
click div "Ship From Location Location My Profile Location My Profile Location (OBSOLETE) …"
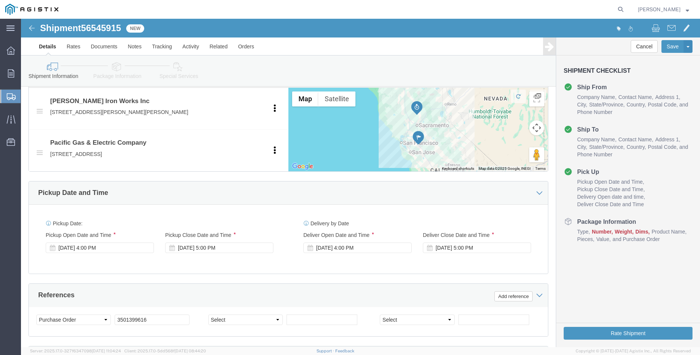
scroll to position [382, 0]
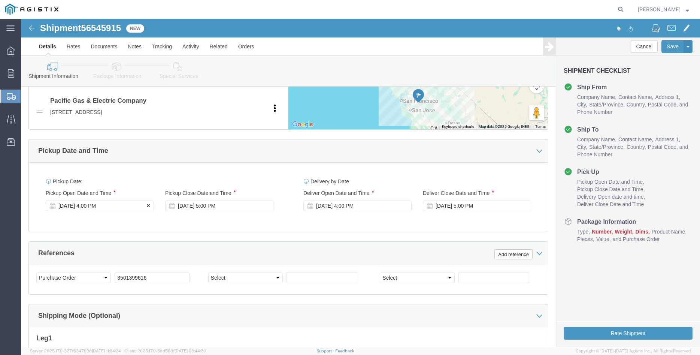
click div "[DATE] 4:00 PM"
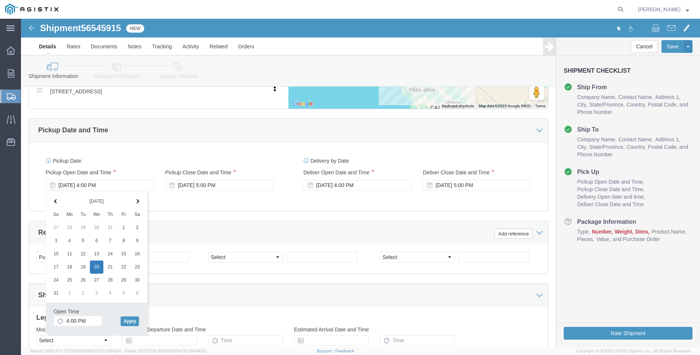
scroll to position [420, 0]
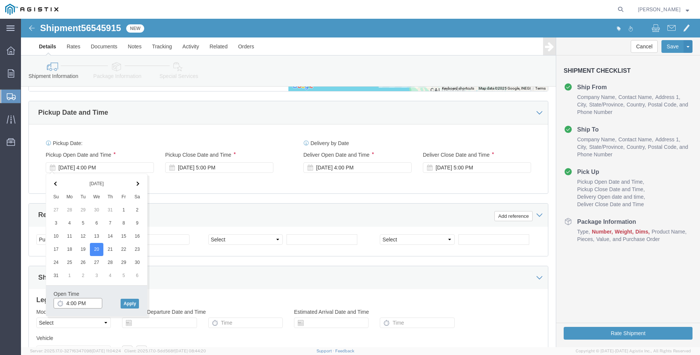
click input "4:00 PM"
type input "8:00 AM"
click button "Apply"
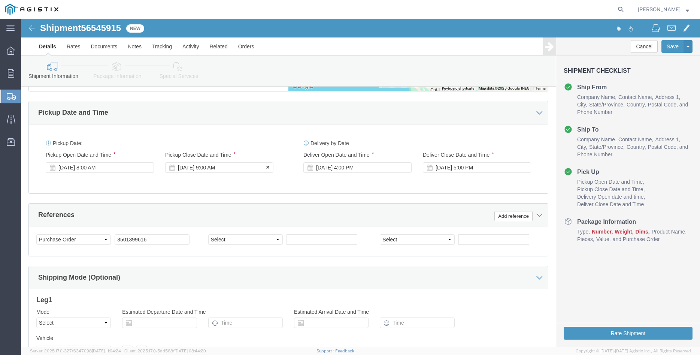
click div "[DATE] 9:00 AM"
type input "10:00 AM"
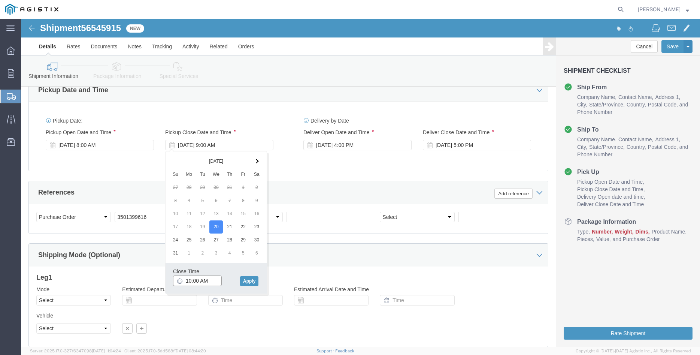
scroll to position [458, 0]
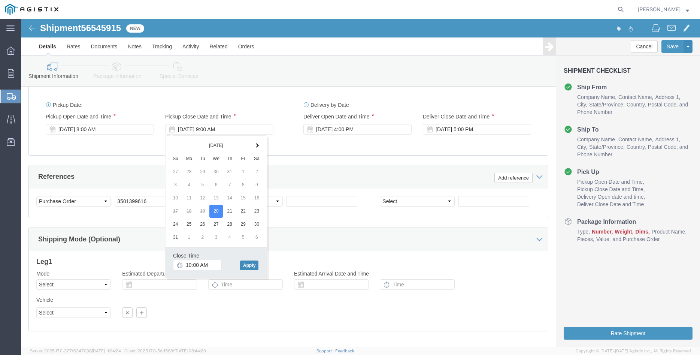
click button "Apply"
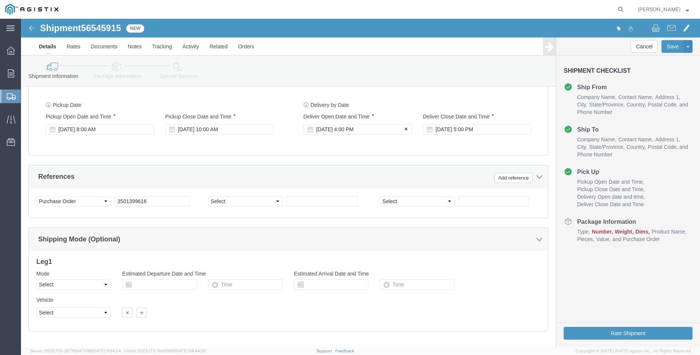
click div "[DATE] 4:00 PM"
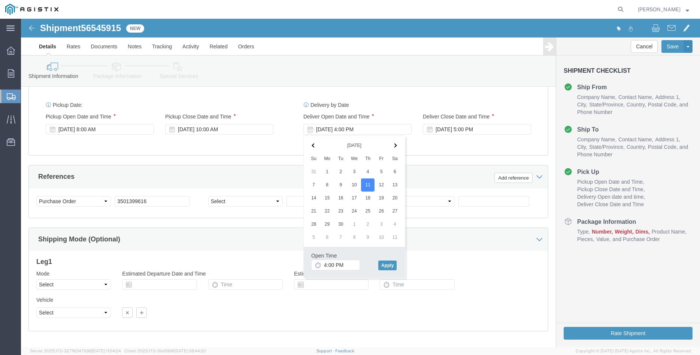
click span
click input "4:00 PM"
type input "11:00 AM"
click div "Open Time 11:00 AM [DATE] 4:00 PM - [DATE] 4:00 PM Cancel Apply"
click button "Apply"
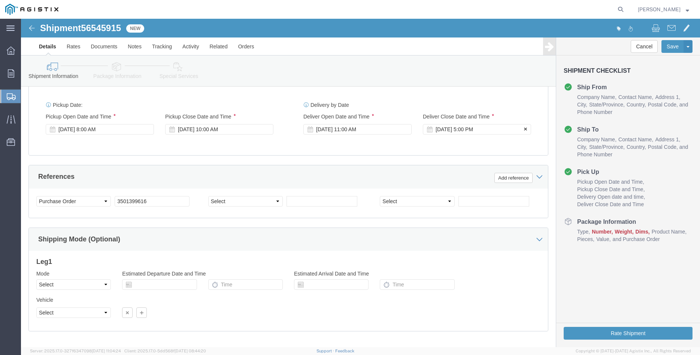
click div "[DATE] 5:00 PM"
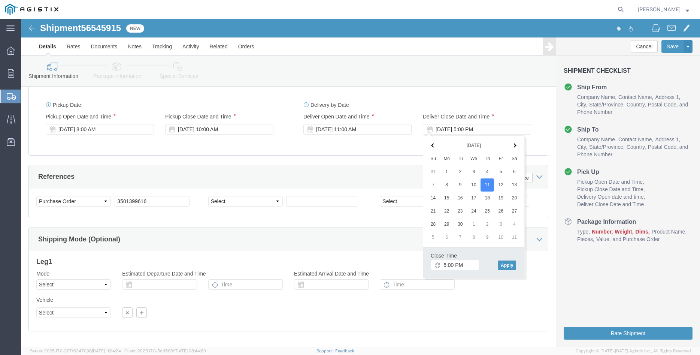
click span
click input "5:00 PM"
type input "3:00 PM"
click button "Apply"
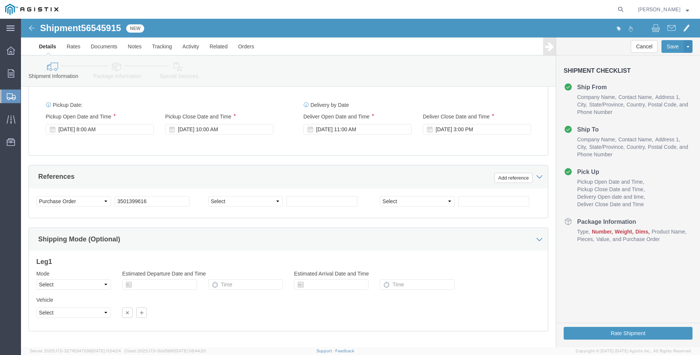
click div "Please fix the following errors Customer Information Account Select [PERSON_NAM…"
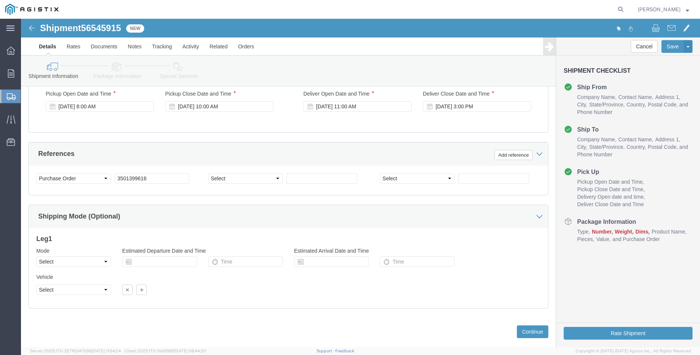
scroll to position [495, 0]
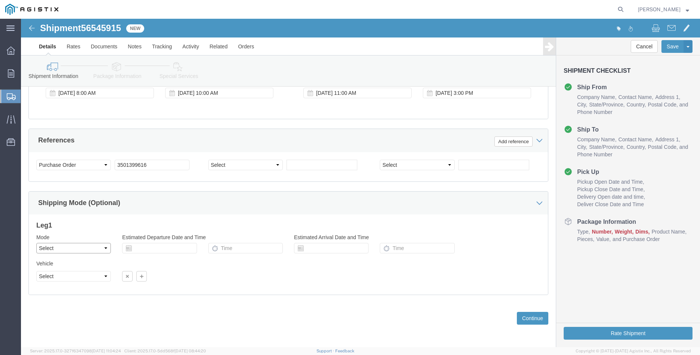
click select "Select Air Less than Truckload Multi-Leg Ocean Freight Rail Small Parcel Truckl…"
select select "TL"
click option "Truckload"
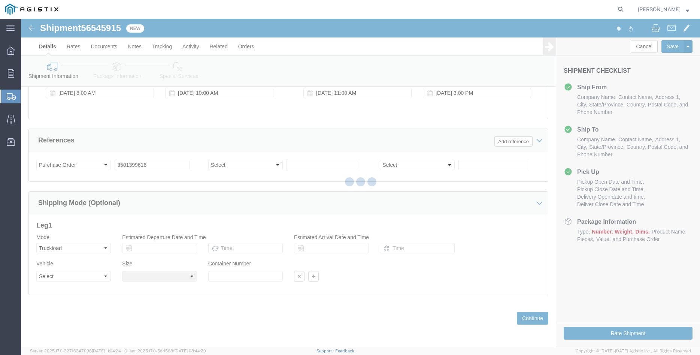
click div
select select
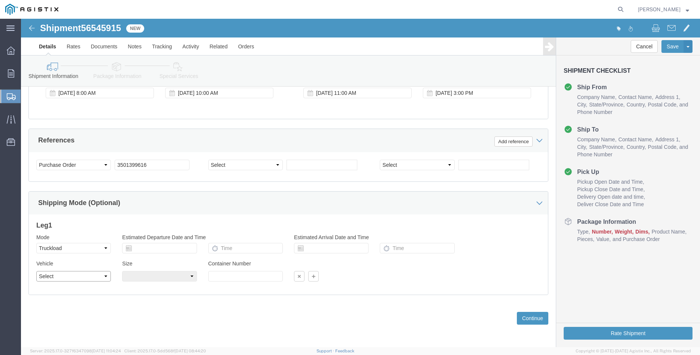
click select "Select 1-Ton (PSS) 10 Wheel 10 Yard Dump Truck 20 Yard Dump Truck Bobtail Botto…"
select select "FLBD"
click option "Flat Bed"
click select "Select 35 Feet 20 Feet 28 Feet 53 Feet 40 Feet 48 Feet"
select select "20FT"
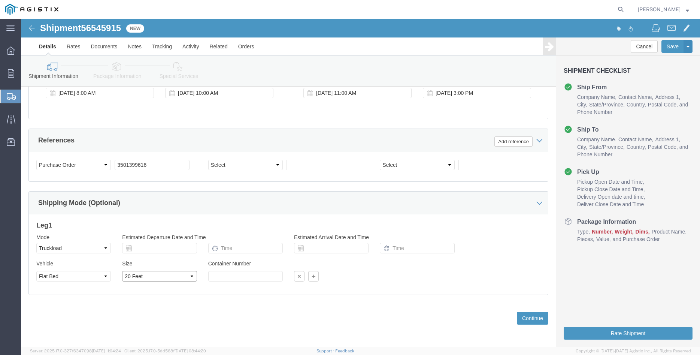
click option "20 Feet"
click div "Previous Continue"
click button "Continue"
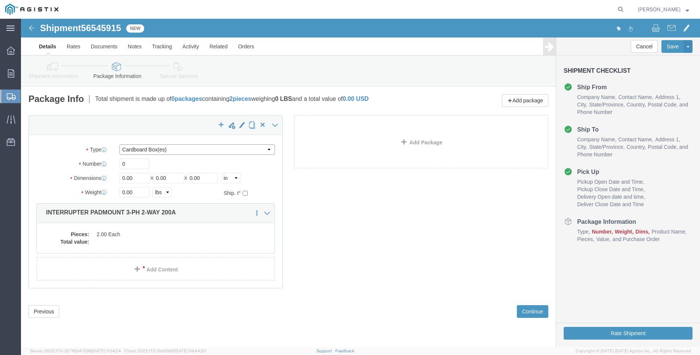
click select "Select Bulk Bundle(s) Cardboard Box(es) Carton(s) Crate(s) Drum(s) (Fiberboard)…"
select select "PONS"
click option "Pallet(s) Oversized (Not Stackable)"
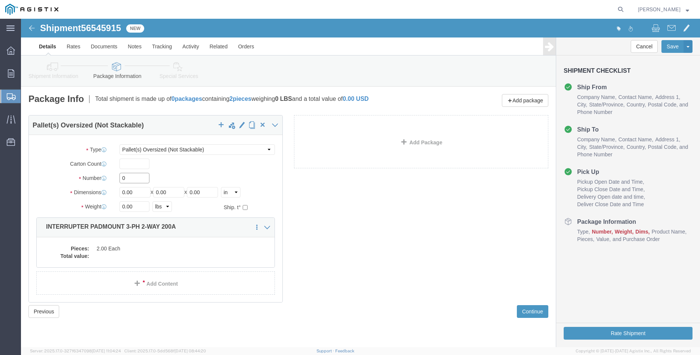
click input "0"
type input "2"
type input "54"
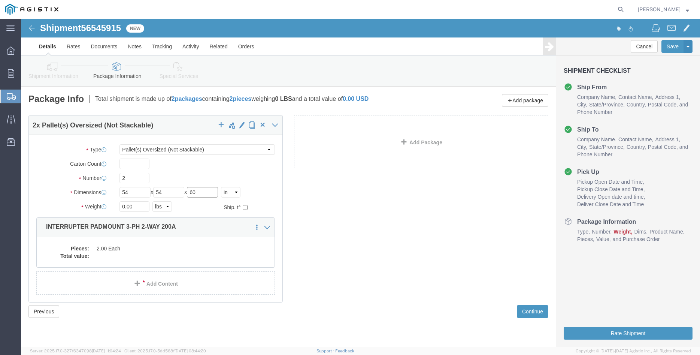
type input "60"
type input "1600"
click label "Number"
click dd "2.00 Each"
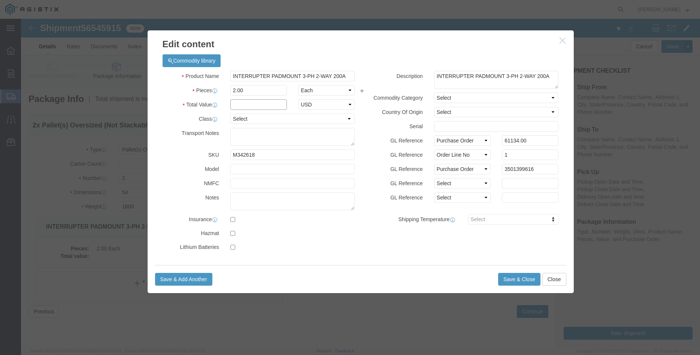
click input "text"
type input "61134.00"
click select "Select 50 55 60 65 70 85 92.5 100 125 175 250 300 400"
select select "100"
click option "100"
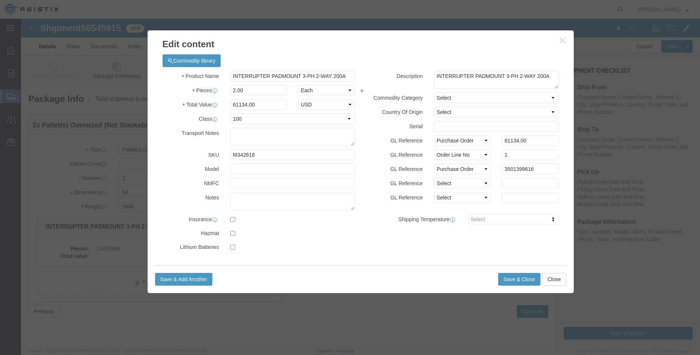
click div "GL Reference Select Account Type Activity ID Airline Appointment Number ASN Bat…"
click button "Save & Close"
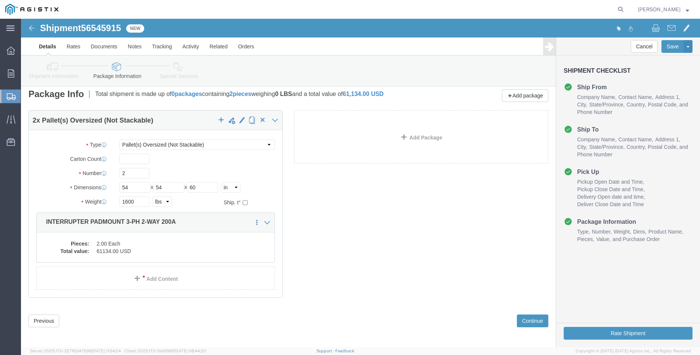
scroll to position [8, 0]
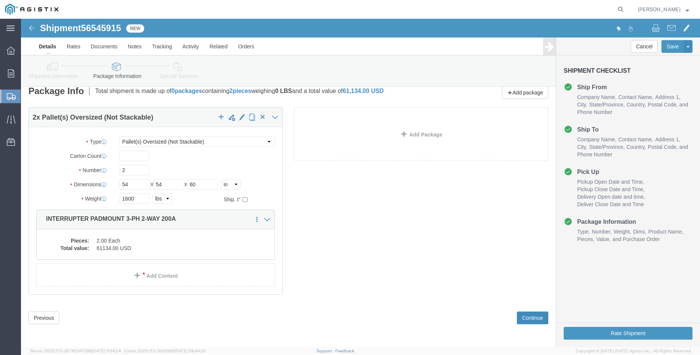
click button "Continue"
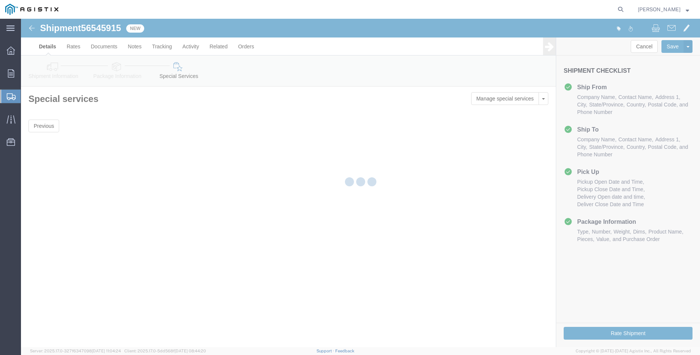
scroll to position [0, 0]
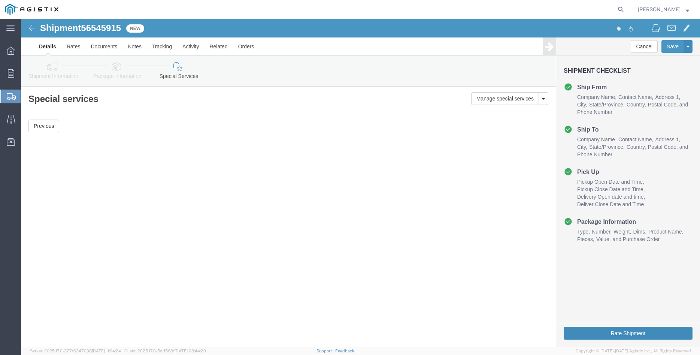
click button "Rate Shipment"
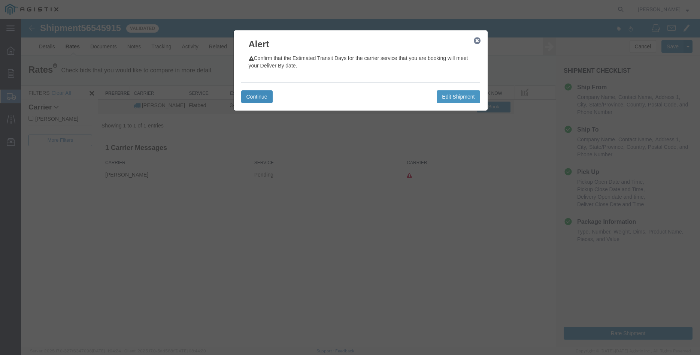
click at [268, 92] on button "Continue" at bounding box center [256, 96] width 31 height 13
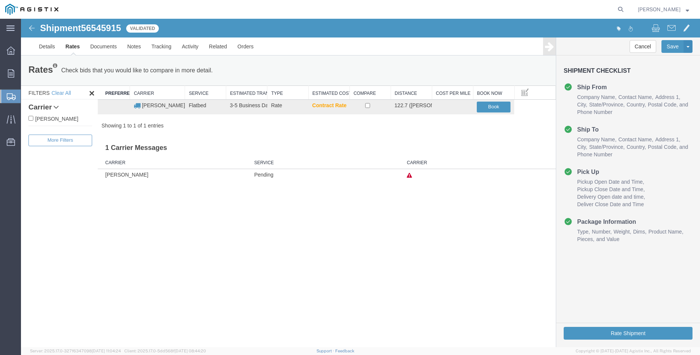
click at [58, 121] on label "[PERSON_NAME]" at bounding box center [60, 118] width 64 height 8
click at [33, 121] on input "[PERSON_NAME]" at bounding box center [30, 118] width 5 height 5
checkbox input "true"
click at [369, 107] on input "checkbox" at bounding box center [367, 105] width 5 height 5
checkbox input "true"
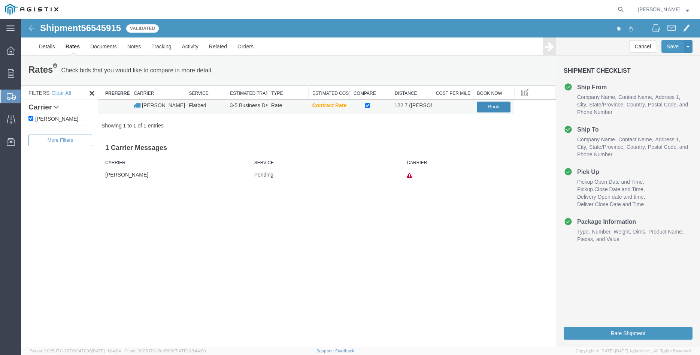
click at [493, 106] on button "Book" at bounding box center [494, 106] width 34 height 11
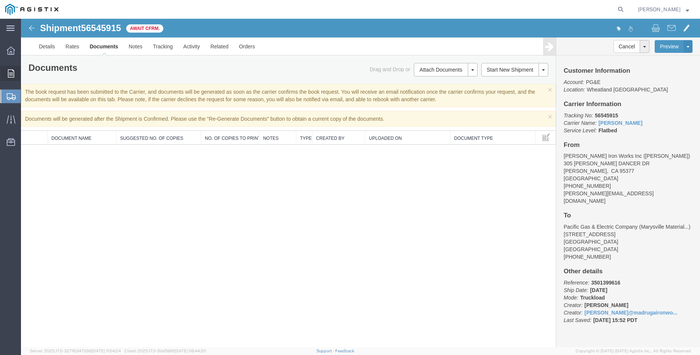
click at [8, 75] on icon at bounding box center [11, 73] width 6 height 8
